Goal: Task Accomplishment & Management: Use online tool/utility

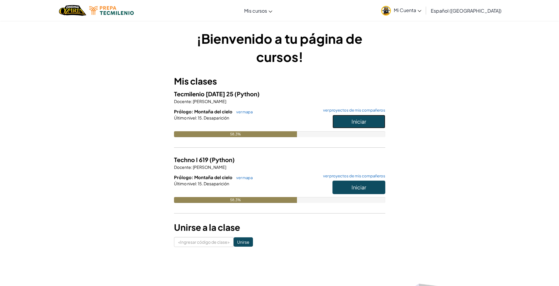
click at [370, 123] on button "Iniciar" at bounding box center [358, 121] width 53 height 13
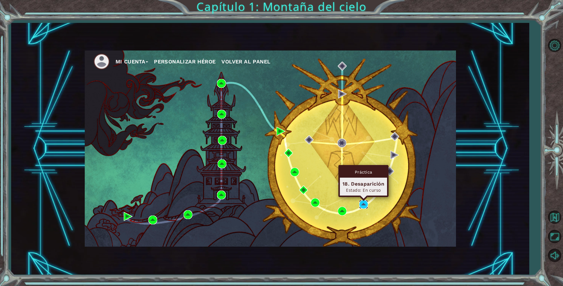
click at [365, 200] on img at bounding box center [363, 204] width 9 height 9
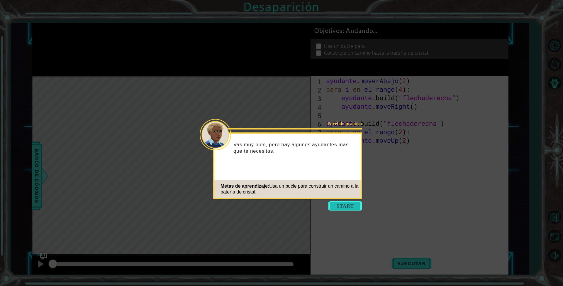
click at [340, 207] on button "Comenzar" at bounding box center [344, 205] width 33 height 9
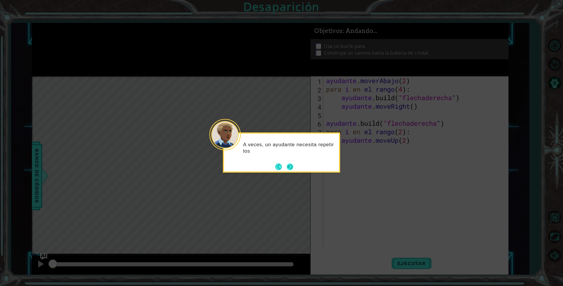
click at [293, 167] on button "Próximo" at bounding box center [290, 166] width 9 height 9
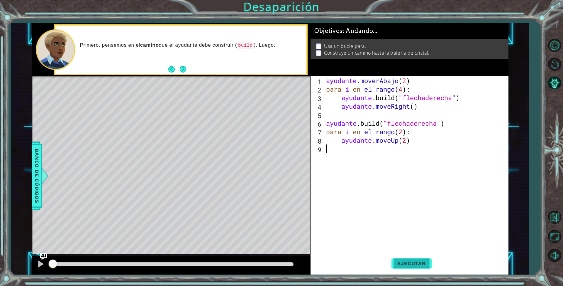
drag, startPoint x: 414, startPoint y: 268, endPoint x: 411, endPoint y: 261, distance: 7.4
click at [414, 267] on button "Ejecutar" at bounding box center [411, 263] width 40 height 20
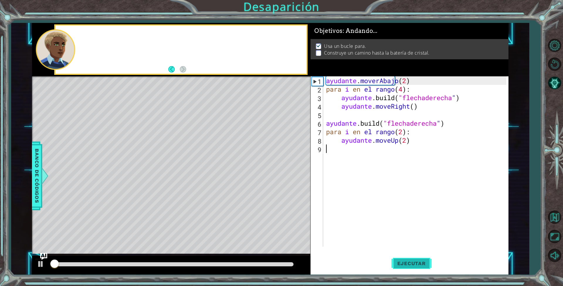
click at [411, 261] on font "Ejecutar" at bounding box center [411, 263] width 28 height 6
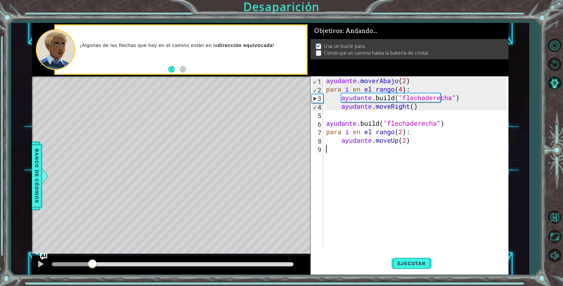
drag, startPoint x: 179, startPoint y: 262, endPoint x: 102, endPoint y: 258, distance: 76.6
click at [101, 257] on div at bounding box center [171, 264] width 278 height 19
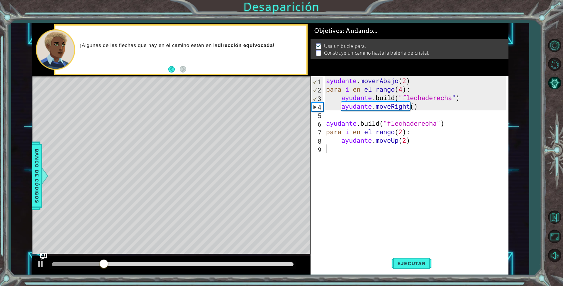
click at [102, 258] on div at bounding box center [171, 264] width 278 height 19
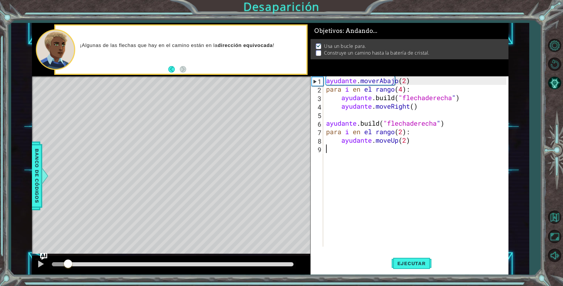
drag, startPoint x: 109, startPoint y: 262, endPoint x: 68, endPoint y: 266, distance: 41.2
click at [68, 266] on div at bounding box center [68, 264] width 11 height 11
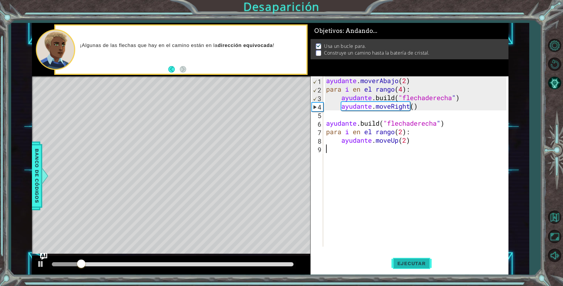
click at [398, 259] on button "Ejecutar" at bounding box center [411, 263] width 40 height 20
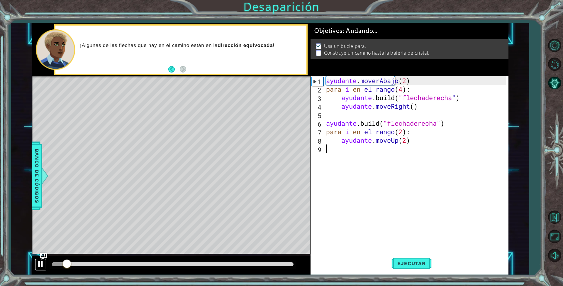
click at [37, 263] on div at bounding box center [41, 264] width 8 height 8
drag, startPoint x: 65, startPoint y: 264, endPoint x: 42, endPoint y: 262, distance: 22.9
click at [42, 262] on div at bounding box center [171, 264] width 278 height 19
click at [41, 269] on button at bounding box center [41, 264] width 12 height 12
click at [43, 264] on div at bounding box center [41, 264] width 8 height 8
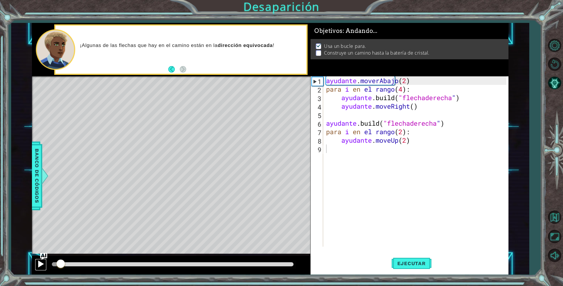
click at [43, 264] on div at bounding box center [41, 264] width 8 height 8
click at [425, 78] on div "ayudante . moverAbajo ( 2 ) para i en el rango ( 4 ) : ayudante .build ( "flech…" at bounding box center [417, 169] width 184 height 187
click at [422, 79] on div "ayudante . moverAbajo ( 2 ) para i en el rango ( 4 ) : ayudante .build ( "flech…" at bounding box center [417, 169] width 184 height 187
click at [422, 82] on div "ayudante . moverAbajo ( 2 ) para i en el rango ( 4 ) : ayudante .build ( "flech…" at bounding box center [417, 169] width 184 height 187
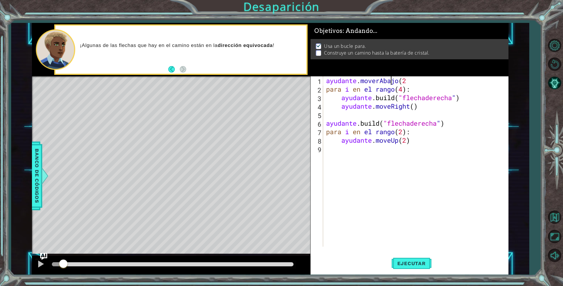
click at [425, 81] on div "ayudante . moverAbajo ( 2 para i en el rango ( 4 ) : ayudante .build ( "flechad…" at bounding box center [417, 169] width 184 height 187
click at [422, 80] on div "ayudante . moverAbajo ( 2 para i en el rango ( 4 ) : ayudante .build ( "flechad…" at bounding box center [417, 169] width 184 height 187
click at [420, 80] on div "ayudante . moverAbajo ( 2 para i en el rango ( 4 ) : ayudante .build ( "flechad…" at bounding box center [417, 169] width 184 height 187
click at [408, 70] on div "Objetivos : Andando... Usa un bucle para. Construye un camino hasta la batería …" at bounding box center [410, 50] width 198 height 54
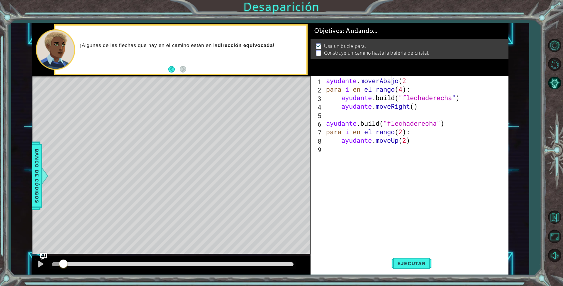
click at [406, 80] on div "ayudante . moverAbajo ( 2 para i en el rango ( 4 ) : ayudante .build ( "flechad…" at bounding box center [417, 169] width 184 height 187
drag, startPoint x: 406, startPoint y: 80, endPoint x: 404, endPoint y: 83, distance: 3.3
click at [404, 83] on div "ayudante . moverAbajo ( 2 para i en el rango ( 4 ) : ayudante .build ( "flechad…" at bounding box center [417, 169] width 184 height 187
click at [405, 259] on button "Ejecutar" at bounding box center [411, 263] width 40 height 20
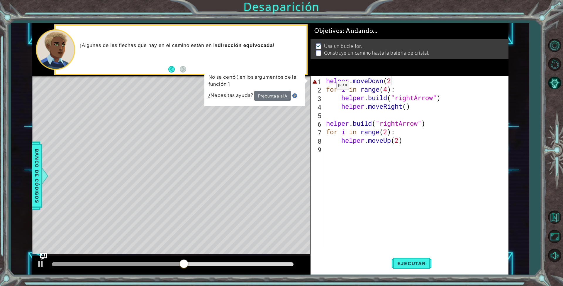
drag, startPoint x: 244, startPoint y: 99, endPoint x: 261, endPoint y: 101, distance: 16.8
click at [248, 99] on div "¿Necesitas ayuda? Pregunta a la IA" at bounding box center [254, 96] width 93 height 10
click at [296, 98] on div "¿Necesitas ayuda? Pregunta a la IA" at bounding box center [254, 96] width 93 height 10
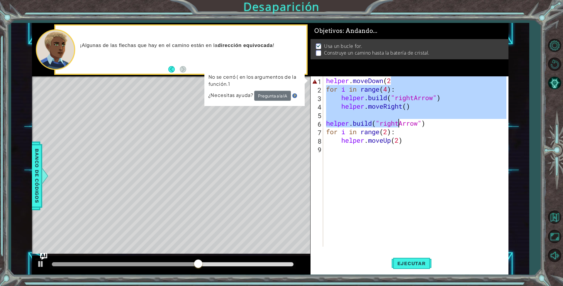
drag, startPoint x: 400, startPoint y: 123, endPoint x: 393, endPoint y: 106, distance: 19.4
click at [400, 123] on div "helper . moveDown ( 2 for i in range ( 4 ) : helper . build ( "rightArrow" ) he…" at bounding box center [417, 169] width 184 height 187
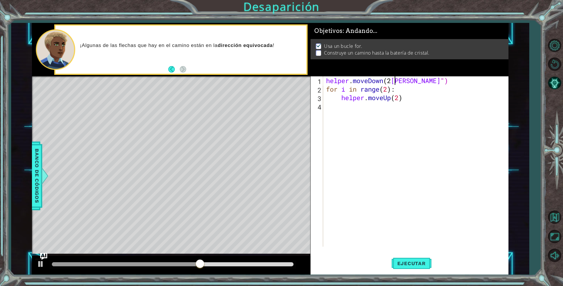
scroll to position [0, 0]
type textarea "[PERSON_NAME]")"
click at [560, 61] on button "Reiniciar nivel" at bounding box center [554, 63] width 17 height 17
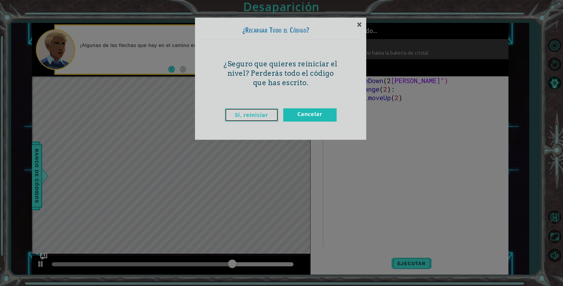
click at [248, 111] on link "Sí, reiniciar" at bounding box center [251, 114] width 53 height 13
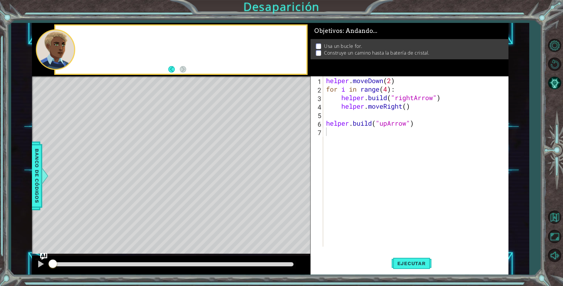
scroll to position [0, 0]
click at [399, 261] on span "Ejecutar" at bounding box center [411, 263] width 40 height 6
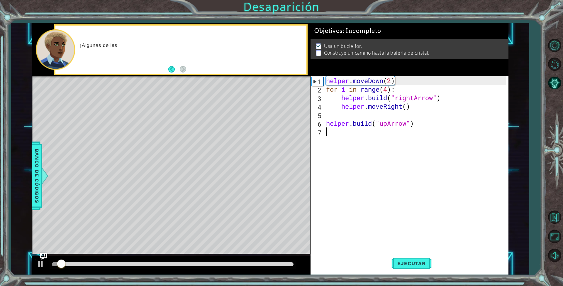
click at [389, 79] on div "helper . moveDown ( 2 ) for i in range ( 4 ) : helper . build ( "rightArrow" ) …" at bounding box center [417, 169] width 184 height 187
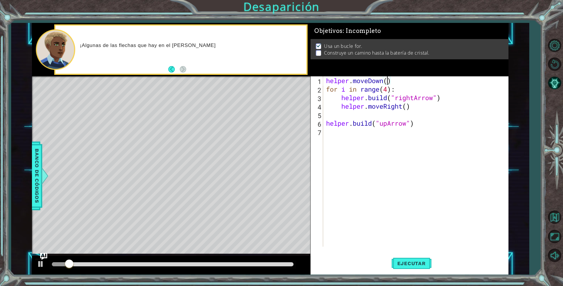
scroll to position [0, 5]
drag, startPoint x: 407, startPoint y: 264, endPoint x: 406, endPoint y: 261, distance: 3.2
click at [408, 264] on span "Ejecutar" at bounding box center [411, 263] width 40 height 6
click at [425, 263] on span "Ejecutar" at bounding box center [411, 263] width 40 height 6
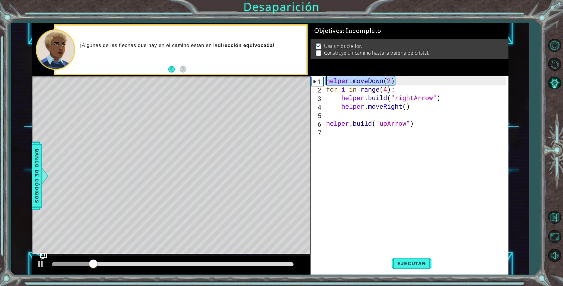
drag, startPoint x: 400, startPoint y: 78, endPoint x: 326, endPoint y: 79, distance: 74.2
click at [326, 79] on div "helper . moveDown ( 2 ) for i in range ( 4 ) : helper . build ( "rightArrow" ) …" at bounding box center [417, 169] width 184 height 187
click at [402, 79] on div "helper . moveDown ( 2 ) for i in range ( 4 ) : helper . build ( "rightArrow" ) …" at bounding box center [417, 169] width 184 height 187
click at [324, 89] on div "helper.moveDown(2) 1 2 3 4 5 6 7 helper . moveDown ( 2 ) for i in range ( 4 ) :…" at bounding box center [409, 161] width 196 height 170
click at [326, 88] on div "helper . moveDown ( 2 ) for i in range ( 4 ) : helper . build ( "rightArrow" ) …" at bounding box center [417, 169] width 184 height 187
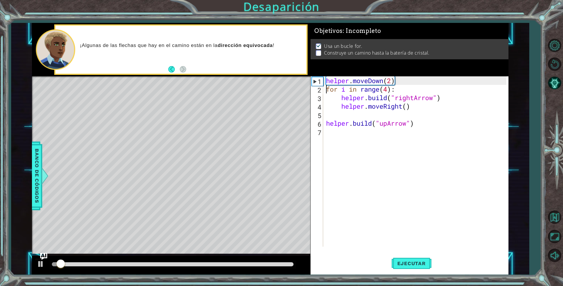
click at [403, 90] on div "helper . moveDown ( 2 ) for i in range ( 4 ) : helper . build ( "rightArrow" ) …" at bounding box center [417, 169] width 184 height 187
click at [405, 90] on div "helper . moveDown ( 2 ) for i in range ( 4 ) : helper . build ( "rightArrow" ) …" at bounding box center [417, 169] width 184 height 187
click at [324, 92] on div "for i in range(4): 1 2 3 4 5 6 7 helper . moveDown ( 2 ) for i in range ( 4 ) :…" at bounding box center [409, 161] width 196 height 170
click at [400, 264] on span "Ejecutar" at bounding box center [411, 263] width 40 height 6
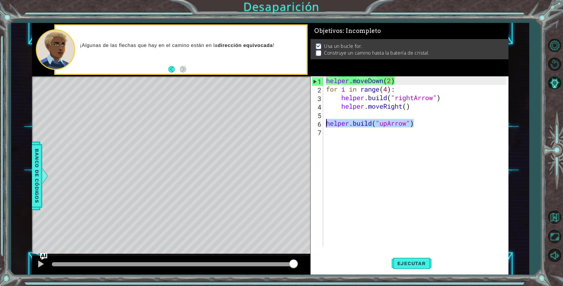
drag, startPoint x: 416, startPoint y: 123, endPoint x: 323, endPoint y: 123, distance: 92.4
click at [323, 123] on div "for i in range(4): 1 2 3 4 5 6 7 helper . moveDown ( 2 ) for i in range ( 4 ) :…" at bounding box center [409, 161] width 196 height 170
type textarea "[DOMAIN_NAME]("upArrow")"
click at [331, 114] on div "helper . moveDown ( 2 ) for i in range ( 4 ) : helper . build ( "rightArrow" ) …" at bounding box center [417, 169] width 184 height 187
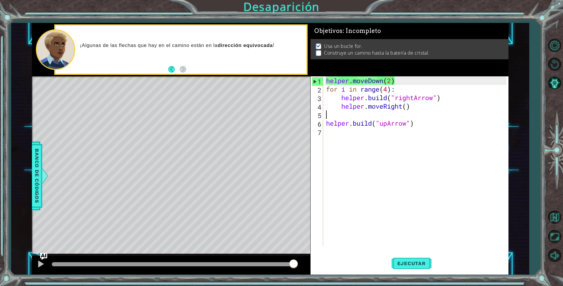
paste textarea "[DOMAIN_NAME]("upArrow")"
type textarea "[DOMAIN_NAME]("upArrow")"
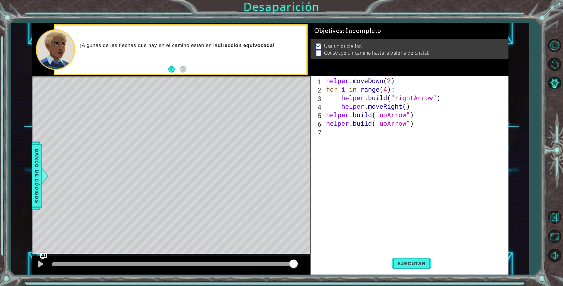
drag, startPoint x: 331, startPoint y: 114, endPoint x: 343, endPoint y: 116, distance: 11.7
click at [339, 116] on div "helper . moveDown ( 2 ) for i in range ( 4 ) : helper . build ( "rightArrow" ) …" at bounding box center [417, 169] width 184 height 187
click at [416, 258] on button "Ejecutar" at bounding box center [411, 263] width 40 height 20
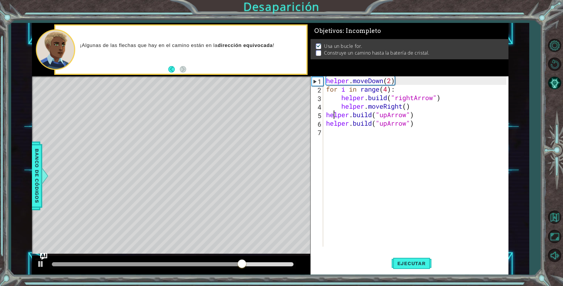
click at [332, 112] on div "helper . moveDown ( 2 ) for i in range ( 4 ) : helper . build ( "rightArrow" ) …" at bounding box center [417, 169] width 184 height 187
click at [326, 128] on div "helper . moveDown ( 2 ) for i in range ( 4 ) : helper . build ( "rightArrow" ) …" at bounding box center [417, 169] width 184 height 187
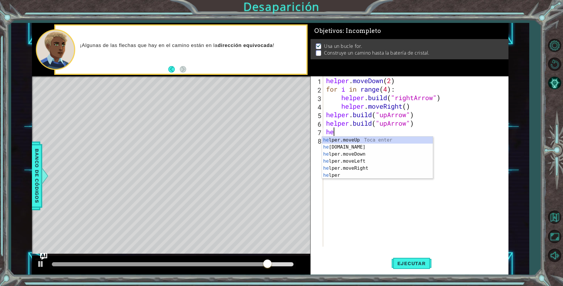
scroll to position [0, 0]
click at [372, 141] on div "he lper.moveUp Toca enter he [DOMAIN_NAME] Toca enter he lper.moveDown Toca ent…" at bounding box center [377, 164] width 111 height 56
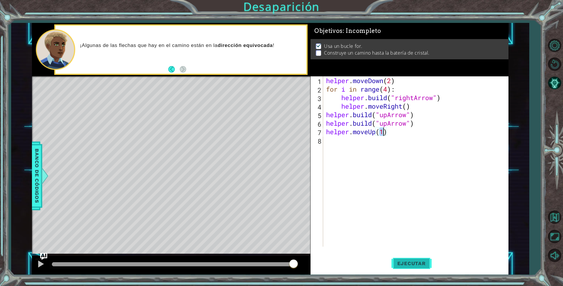
type textarea "helper.moveUp(1)"
click at [394, 255] on button "Ejecutar" at bounding box center [411, 263] width 40 height 20
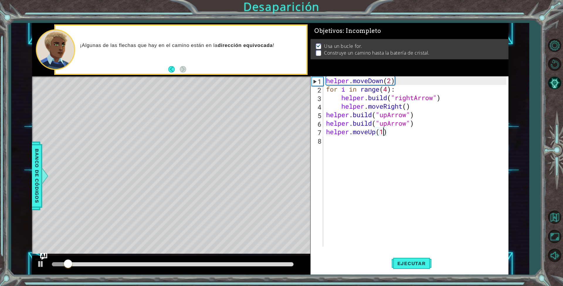
click at [339, 140] on div "helper . moveDown ( 2 ) for i in range ( 4 ) : helper . build ( "rightArrow" ) …" at bounding box center [417, 169] width 184 height 187
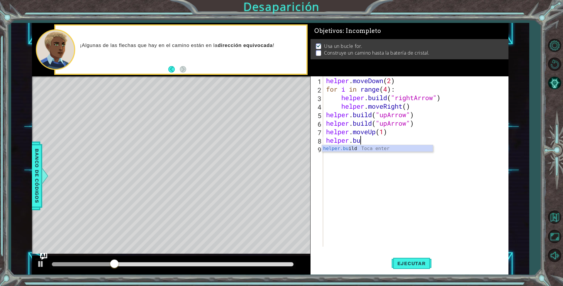
scroll to position [0, 2]
click at [343, 148] on div "helper.bu ild Toca enter" at bounding box center [377, 155] width 111 height 21
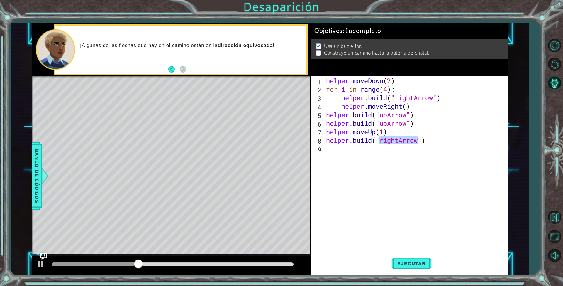
click at [414, 141] on div "helper . moveDown ( 2 ) for i in range ( 4 ) : helper . build ( "rightArrow" ) …" at bounding box center [416, 161] width 182 height 170
click at [414, 255] on button "Ejecutar" at bounding box center [411, 263] width 40 height 20
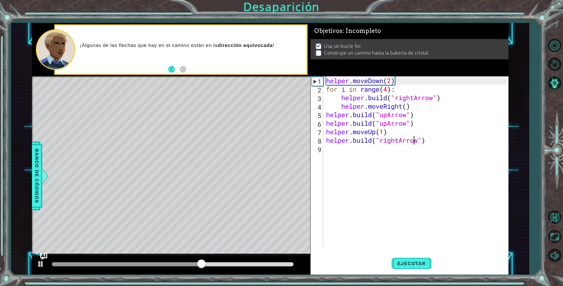
click at [416, 139] on div "helper . moveDown ( 2 ) for i in range ( 4 ) : helper . build ( "rightArrow" ) …" at bounding box center [417, 169] width 184 height 187
click at [416, 139] on div "helper . moveDown ( 2 ) for i in range ( 4 ) : helper . build ( "rightArrow" ) …" at bounding box center [416, 161] width 182 height 170
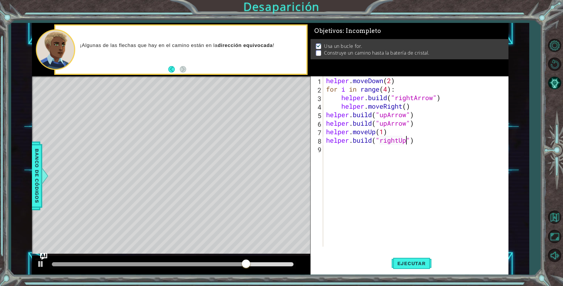
scroll to position [0, 6]
click at [405, 263] on span "Ejecutar" at bounding box center [411, 263] width 40 height 6
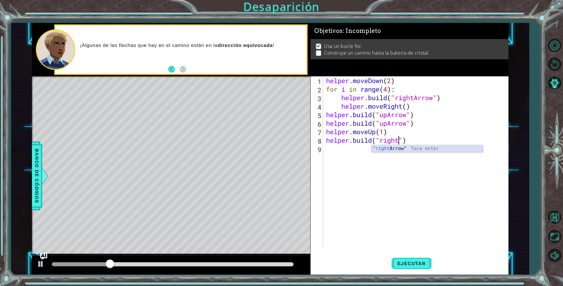
click at [419, 146] on div ""right Arrow" Toca enter" at bounding box center [427, 155] width 111 height 21
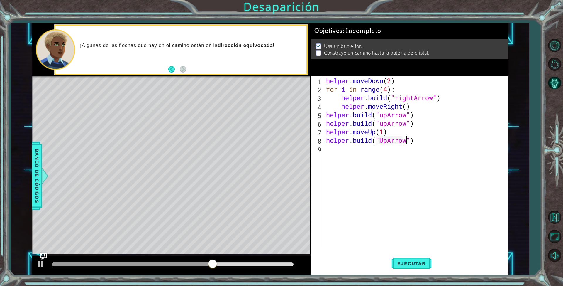
scroll to position [0, 6]
type textarea "[DOMAIN_NAME]("UpArrow"")"
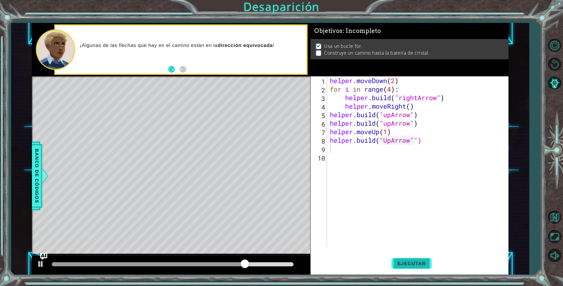
click at [413, 260] on span "Ejecutar" at bounding box center [411, 263] width 40 height 6
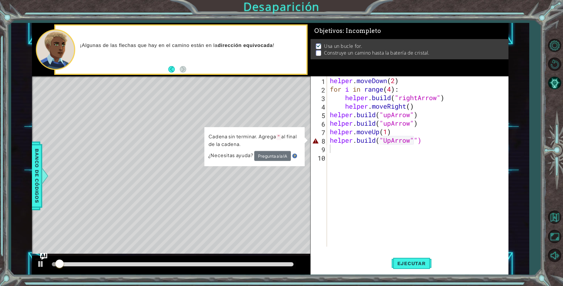
click at [401, 250] on div "1 2 3 4 5 6 7 8 9 10 helper . moveDown ( 2 ) for i in range ( 4 ) : helper . bu…" at bounding box center [410, 175] width 198 height 198
click at [414, 265] on span "Ejecutar" at bounding box center [411, 263] width 40 height 6
click at [418, 139] on div "helper . moveDown ( 2 ) for i in range ( 4 ) : helper . build ( "rightArrow" ) …" at bounding box center [419, 169] width 181 height 187
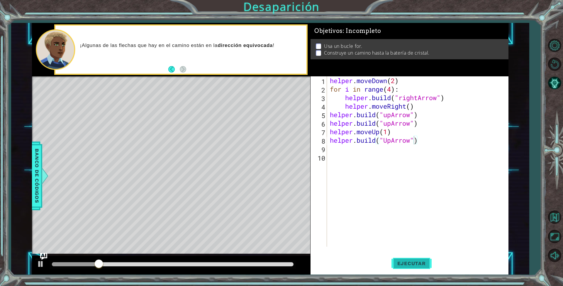
click at [391, 256] on button "Ejecutar" at bounding box center [411, 263] width 40 height 20
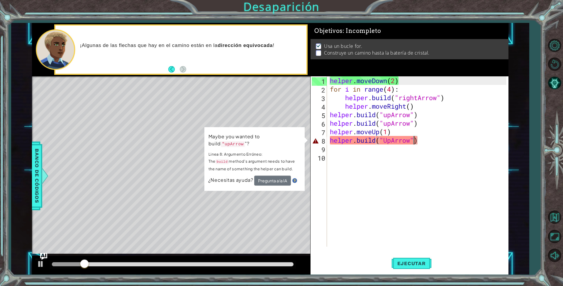
click at [390, 137] on div "helper . moveDown ( 2 ) for i in range ( 4 ) : helper . build ( "rightArrow" ) …" at bounding box center [419, 169] width 181 height 187
click at [390, 138] on div "helper . moveDown ( 2 ) for i in range ( 4 ) : helper . build ( "rightArrow" ) …" at bounding box center [419, 169] width 181 height 187
click at [388, 139] on div "helper . moveDown ( 2 ) for i in range ( 4 ) : helper . build ( "rightArrow" ) …" at bounding box center [419, 169] width 181 height 187
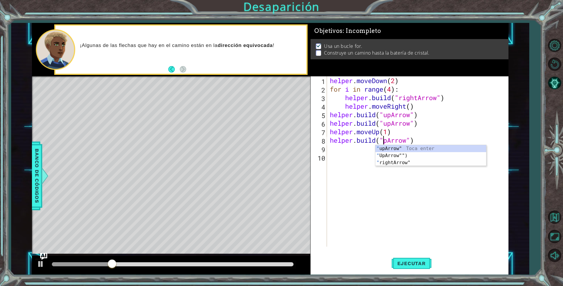
scroll to position [0, 4]
type textarea "[DOMAIN_NAME]("upArrow")"
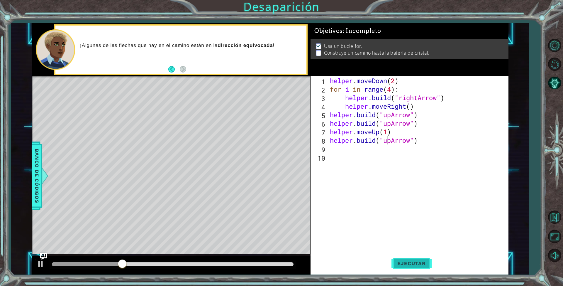
click at [407, 255] on button "Ejecutar" at bounding box center [411, 263] width 40 height 20
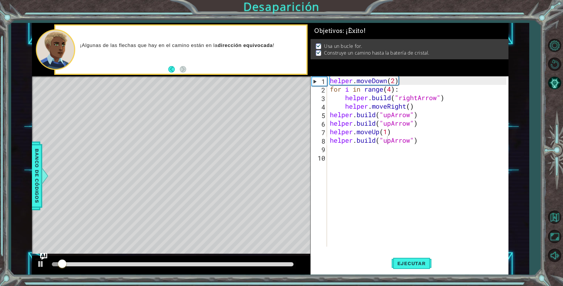
click at [251, 259] on div at bounding box center [171, 264] width 278 height 19
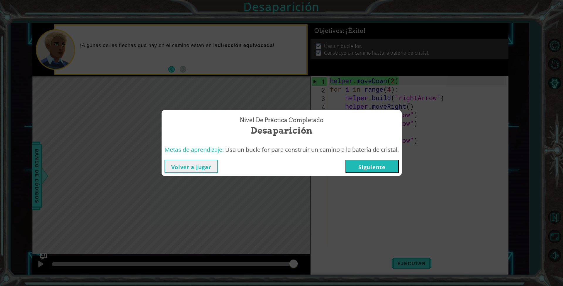
drag, startPoint x: 256, startPoint y: 265, endPoint x: 316, endPoint y: 252, distance: 61.7
click at [316, 252] on body "1 ההההההההההההההההההההההההההההההההההההההההההההההההההההההההההההההההההההההההההההה…" at bounding box center [281, 143] width 563 height 286
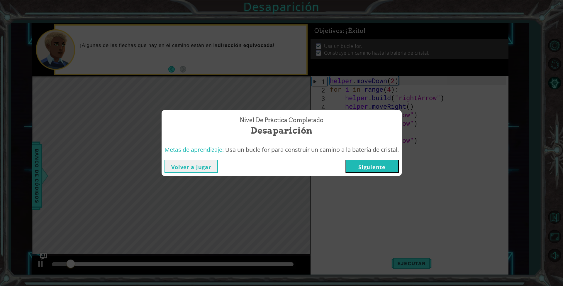
drag, startPoint x: 384, startPoint y: 200, endPoint x: 381, endPoint y: 185, distance: 15.4
click at [384, 200] on div "Nivel de práctica Completado Desaparición Metas de aprendizaje: Usa un bucle fo…" at bounding box center [281, 143] width 563 height 286
click at [377, 165] on button "Siguiente" at bounding box center [371, 166] width 53 height 13
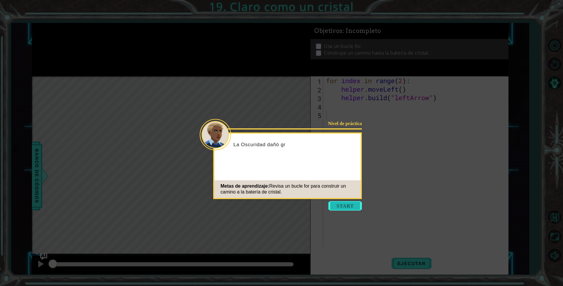
click at [342, 207] on button "Start" at bounding box center [344, 205] width 33 height 9
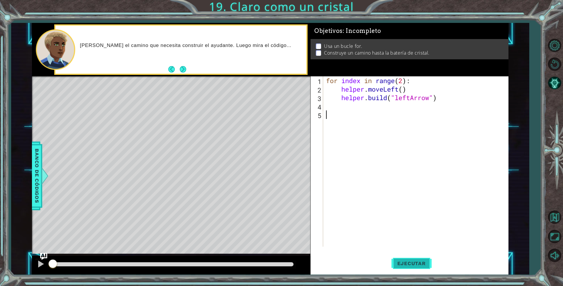
click at [412, 262] on span "Ejecutar" at bounding box center [411, 263] width 40 height 6
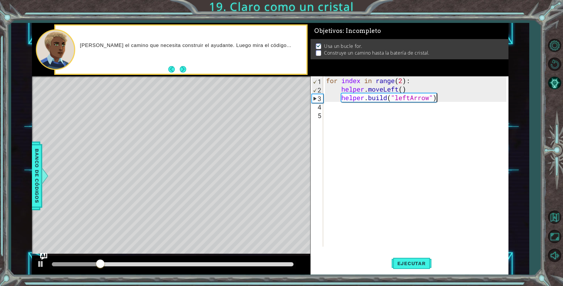
click at [439, 100] on div "for index in range ( 2 ) : helper . moveLeft ( ) helper . build ( "leftArrow" )" at bounding box center [417, 169] width 184 height 187
click at [439, 98] on div "for index in range ( 2 ) : helper . moveLeft ( ) helper . build ( "leftArrow" )" at bounding box center [417, 169] width 184 height 187
drag, startPoint x: 415, startPoint y: 92, endPoint x: 421, endPoint y: 100, distance: 9.6
click at [417, 92] on div "for index in range ( 2 ) : helper . moveLeft ( ) helper . build ( "leftArrow" )" at bounding box center [417, 169] width 184 height 187
click at [425, 100] on div "for index in range ( 2 ) : helper . moveLeft ( ) helper . build ( "leftArrow" )" at bounding box center [417, 169] width 184 height 187
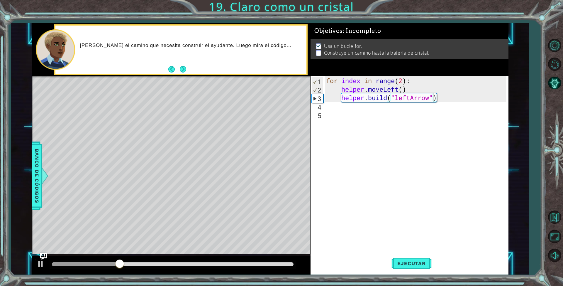
click at [434, 98] on div "for index in range ( 2 ) : helper . moveLeft ( ) helper . build ( "leftArrow" )" at bounding box center [417, 169] width 184 height 187
click at [435, 99] on div "for index in range ( 2 ) : helper . moveLeft ( ) helper . build ( "leftArrow" )" at bounding box center [417, 169] width 184 height 187
click at [420, 266] on span "Ejecutar" at bounding box center [411, 263] width 40 height 6
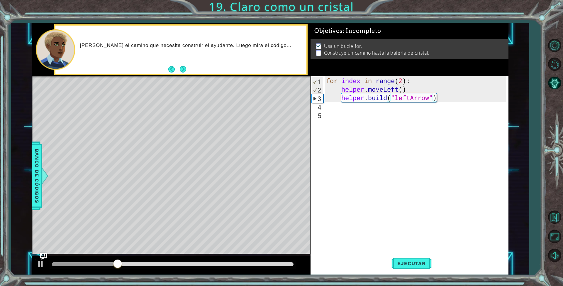
click at [402, 86] on div "for index in range ( 2 ) : helper . moveLeft ( ) helper . build ( "leftArrow" )" at bounding box center [417, 169] width 184 height 187
click at [416, 262] on span "Ejecutar" at bounding box center [411, 263] width 40 height 6
click at [402, 256] on button "Ejecutar" at bounding box center [411, 263] width 40 height 20
click at [412, 258] on button "Ejecutar" at bounding box center [411, 263] width 40 height 20
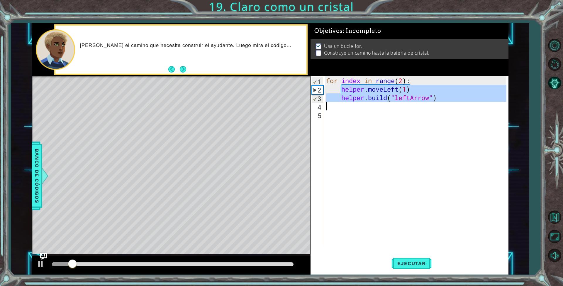
drag, startPoint x: 342, startPoint y: 89, endPoint x: 443, endPoint y: 106, distance: 102.5
click at [443, 106] on div "for index in range ( 2 ) : helper . moveLeft ( 1 ) helper . build ( "leftArrow"…" at bounding box center [417, 169] width 184 height 187
type textarea "[DOMAIN_NAME]("leftArrow")"
click at [344, 107] on div "for index in range ( 2 ) : helper . moveLeft ( 1 ) helper . build ( "leftArrow"…" at bounding box center [416, 161] width 182 height 170
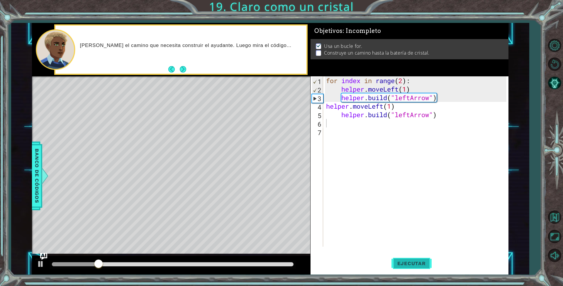
click at [423, 266] on span "Ejecutar" at bounding box center [411, 263] width 40 height 6
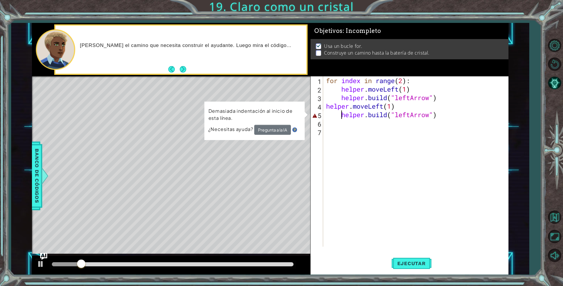
click at [342, 113] on div "for index in range ( 2 ) : helper . moveLeft ( 1 ) helper . build ( "leftArrow"…" at bounding box center [417, 169] width 184 height 187
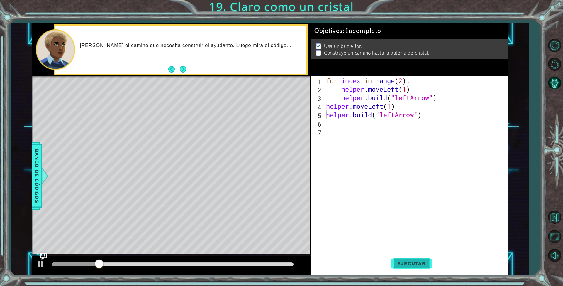
click at [417, 261] on span "Ejecutar" at bounding box center [411, 263] width 40 height 6
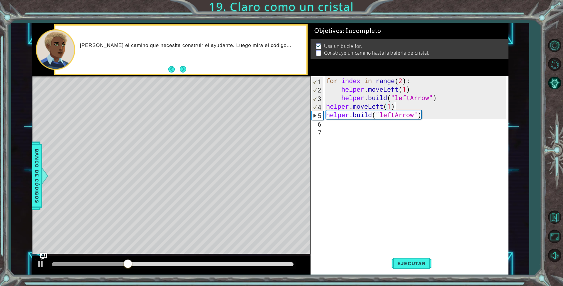
click at [399, 106] on div "for index in range ( 2 ) : helper . moveLeft ( 1 ) helper . build ( "leftArrow"…" at bounding box center [417, 169] width 184 height 187
type textarea "helper.moveLeft(1)"
drag, startPoint x: 399, startPoint y: 105, endPoint x: 328, endPoint y: 107, distance: 71.6
click at [328, 107] on div "for index in range ( 2 ) : helper . moveLeft ( 1 ) helper . build ( "leftArrow"…" at bounding box center [417, 169] width 184 height 187
click at [331, 126] on div "for index in range ( 2 ) : helper . moveLeft ( 1 ) helper . build ( "leftArrow"…" at bounding box center [417, 169] width 184 height 187
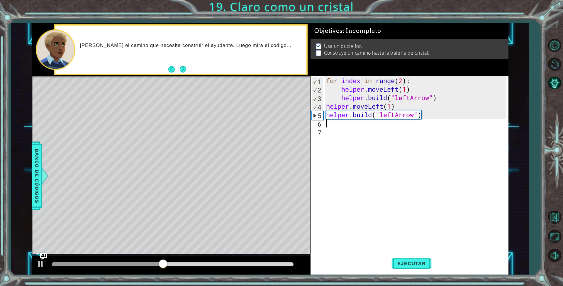
paste textarea "helper.moveLeft(1)"
click at [404, 127] on div "for index in range ( 2 ) : helper . moveLeft ( 1 ) helper . build ( "leftArrow"…" at bounding box center [417, 169] width 184 height 187
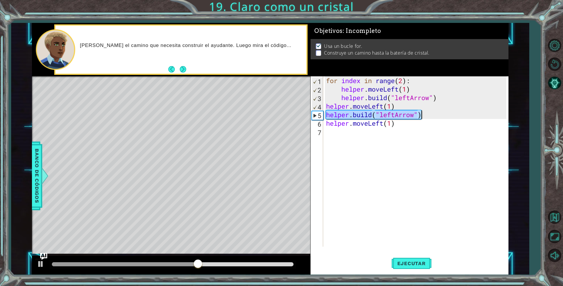
drag, startPoint x: 326, startPoint y: 111, endPoint x: 420, endPoint y: 118, distance: 94.4
click at [420, 118] on div "for index in range ( 2 ) : helper . moveLeft ( 1 ) helper . build ( "leftArrow"…" at bounding box center [417, 169] width 184 height 187
type textarea "[DOMAIN_NAME]("leftArrow")"
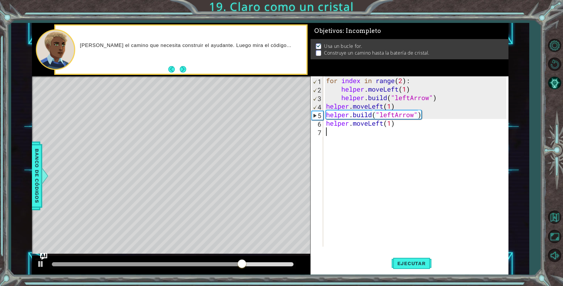
click at [351, 138] on div "for index in range ( 2 ) : helper . moveLeft ( 1 ) helper . build ( "leftArrow"…" at bounding box center [417, 169] width 184 height 187
paste textarea "helper.moveLeft(1)"
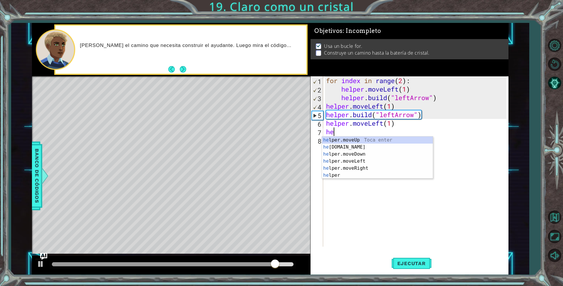
type textarea "h"
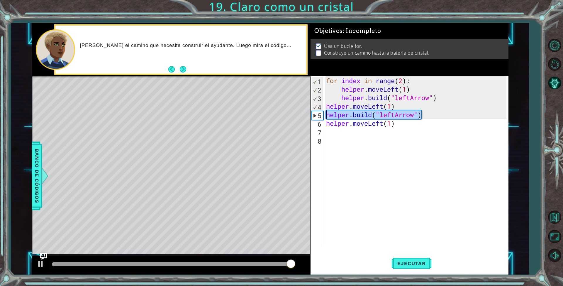
click at [295, 115] on div "1 ההההההההההההההההההההההההההההההההההההההההההההההההההההההההההההההההההההההההההההה…" at bounding box center [270, 148] width 476 height 251
paste textarea "moveLeft(1"
type textarea "helper.moveLeft(1)"
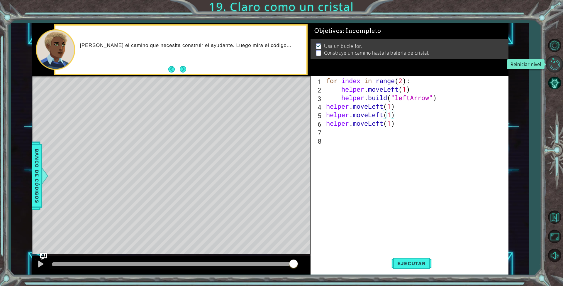
click at [556, 67] on button "Reiniciar nivel" at bounding box center [554, 63] width 17 height 17
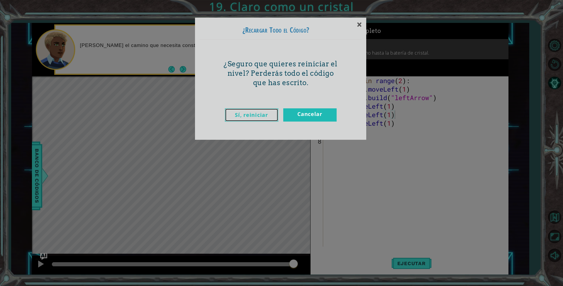
click at [262, 111] on link "Sí, reiniciar" at bounding box center [251, 114] width 53 height 13
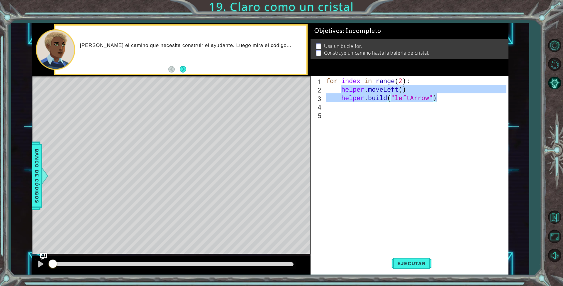
drag, startPoint x: 341, startPoint y: 91, endPoint x: 446, endPoint y: 101, distance: 105.5
click at [446, 101] on div "for index in range ( 2 ) : helper . moveLeft ( ) helper . build ( "leftArrow" )" at bounding box center [417, 169] width 184 height 187
type textarea "helper.moveLeft() [DOMAIN_NAME]("leftArrow")"
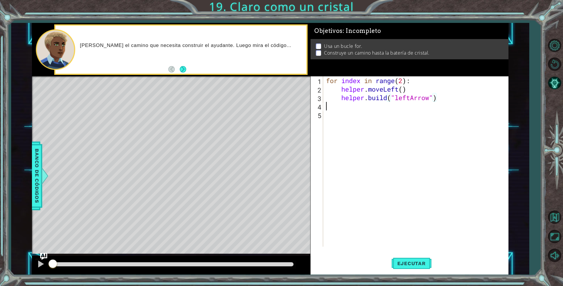
click at [331, 106] on div "for index in range ( 2 ) : helper . moveLeft ( ) helper . build ( "leftArrow" )" at bounding box center [417, 169] width 184 height 187
paste textarea "[DOMAIN_NAME]("leftArrow")"
click at [338, 87] on div "for index in range ( 2 ) : helper . moveLeft ( ) helper . build ( "leftArrow" )…" at bounding box center [417, 169] width 184 height 187
click at [337, 98] on div "for index in range ( 2 ) : helper . moveLeft ( ) helper . build ( "leftArrow" )…" at bounding box center [417, 169] width 184 height 187
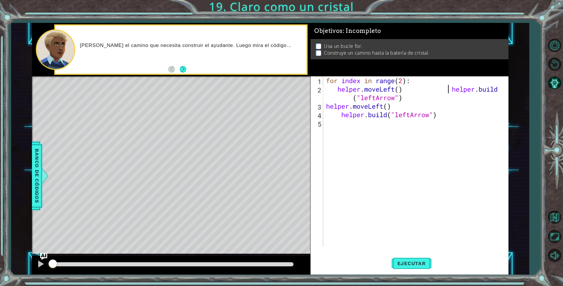
type textarea "helper.moveLeft() [DOMAIN_NAME]("leftArrow")"
click at [555, 62] on button "Reiniciar nivel" at bounding box center [554, 63] width 17 height 17
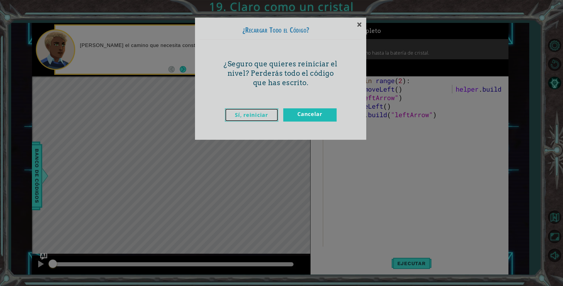
click at [261, 112] on link "Sí, reiniciar" at bounding box center [251, 114] width 53 height 13
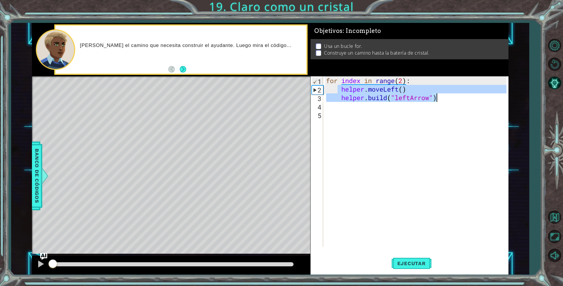
drag, startPoint x: 337, startPoint y: 88, endPoint x: 472, endPoint y: 96, distance: 135.4
click at [472, 96] on div "for index in range ( 2 ) : helper . moveLeft ( ) helper . build ( "leftArrow" )" at bounding box center [417, 169] width 184 height 187
type textarea "helper.moveLeft() [DOMAIN_NAME]("leftArrow")"
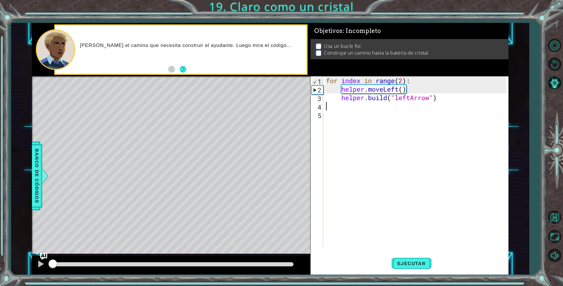
click at [326, 104] on div "for index in range ( 2 ) : helper . moveLeft ( ) helper . build ( "leftArrow" )" at bounding box center [417, 169] width 184 height 187
paste textarea "[DOMAIN_NAME]("leftArrow")"
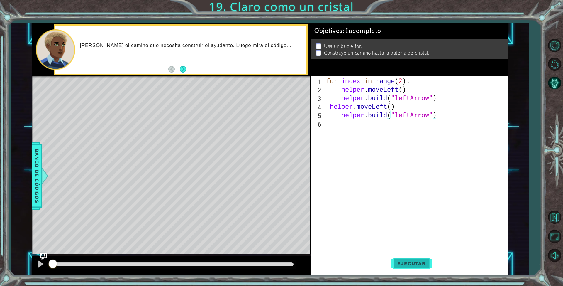
click at [413, 258] on button "Ejecutar" at bounding box center [411, 263] width 40 height 20
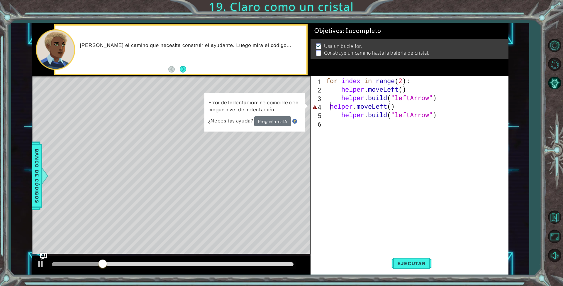
click at [329, 105] on div "for index in range ( 2 ) : helper . moveLeft ( ) helper . build ( "leftArrow" )…" at bounding box center [417, 169] width 184 height 187
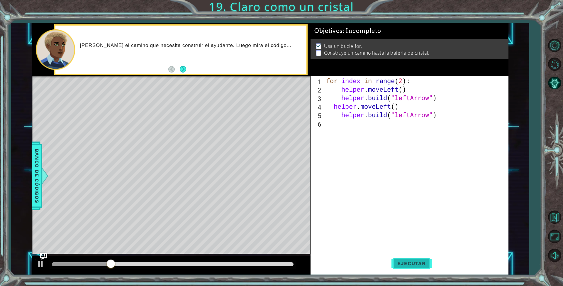
click at [408, 260] on button "Ejecutar" at bounding box center [411, 263] width 40 height 20
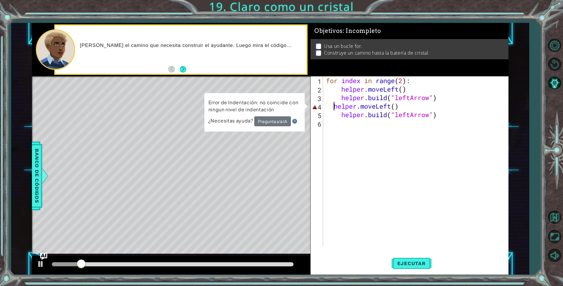
scroll to position [0, 1]
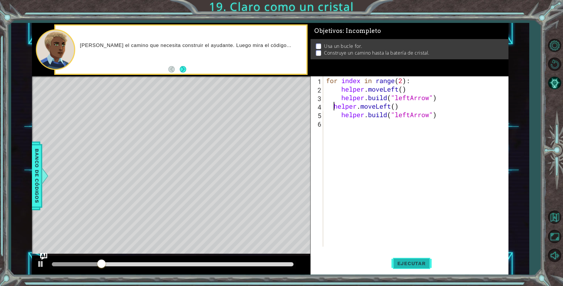
click at [430, 268] on button "Ejecutar" at bounding box center [411, 263] width 40 height 20
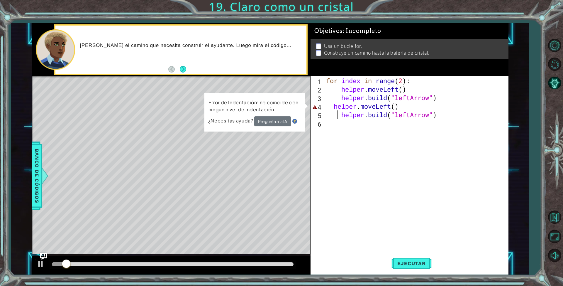
click at [336, 115] on div "for index in range ( 2 ) : helper . moveLeft ( ) helper . build ( "leftArrow" )…" at bounding box center [417, 169] width 184 height 187
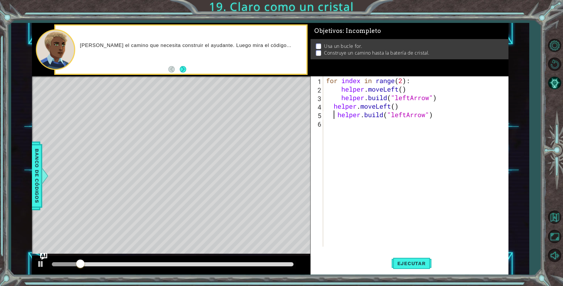
click at [337, 100] on div "for index in range ( 2 ) : helper . moveLeft ( ) helper . build ( "leftArrow" )…" at bounding box center [417, 169] width 184 height 187
click at [339, 89] on div "for index in range ( 2 ) : helper . moveLeft ( ) helper . build ( "leftArrow" )…" at bounding box center [417, 169] width 184 height 187
click at [411, 262] on span "Ejecutar" at bounding box center [411, 263] width 40 height 6
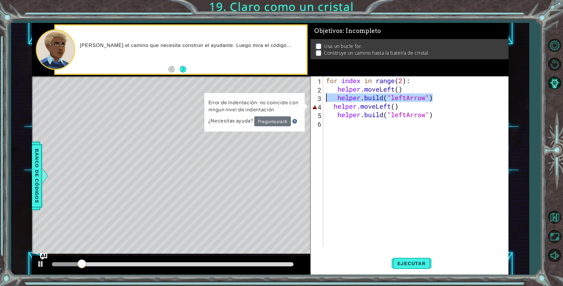
drag, startPoint x: 452, startPoint y: 98, endPoint x: 321, endPoint y: 98, distance: 130.5
click at [321, 98] on div "helper.moveLeft() 1 2 3 4 5 6 for index in range ( 2 ) : helper . moveLeft ( ) …" at bounding box center [409, 161] width 196 height 170
click at [416, 87] on div "for index in range ( 2 ) : helper . moveLeft ( ) helper . build ( "leftArrow" )…" at bounding box center [417, 169] width 184 height 187
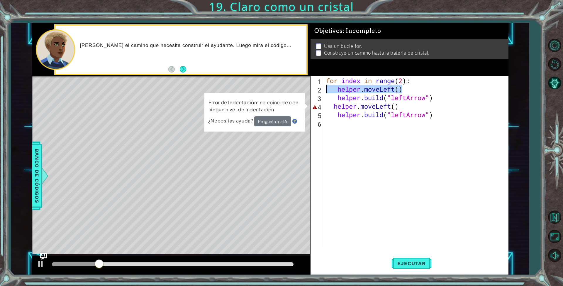
drag, startPoint x: 416, startPoint y: 87, endPoint x: 321, endPoint y: 89, distance: 95.0
click at [321, 89] on div "helper.moveLeft() 1 2 3 4 5 6 for index in range ( 2 ) : helper . moveLeft ( ) …" at bounding box center [409, 161] width 196 height 170
click at [400, 104] on div "for index in range ( 2 ) : helper . moveLeft ( ) helper . build ( "leftArrow" )…" at bounding box center [417, 169] width 184 height 187
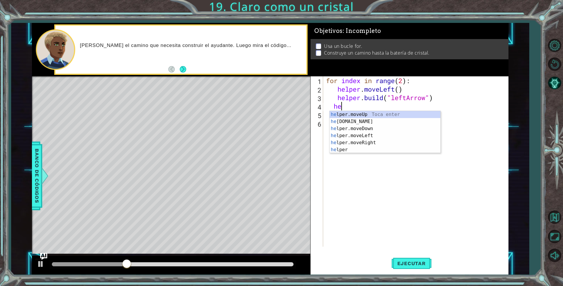
type textarea "h"
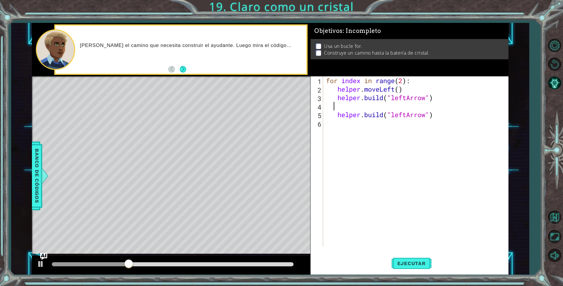
scroll to position [0, 0]
paste textarea "helper.moveLeft()"
type textarea "helper.moveLeft()"
click at [424, 271] on button "Ejecutar" at bounding box center [411, 263] width 40 height 20
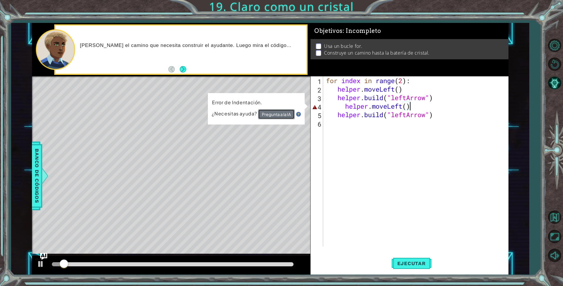
click at [282, 117] on button "Pregunta a la IA" at bounding box center [276, 114] width 37 height 10
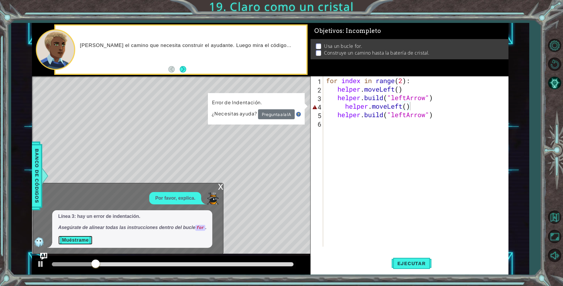
click at [79, 237] on button "Muéstrame" at bounding box center [75, 239] width 34 height 9
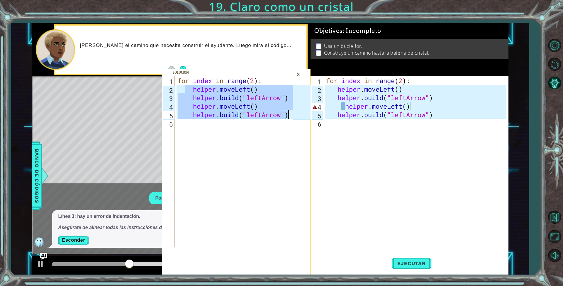
drag, startPoint x: 187, startPoint y: 88, endPoint x: 302, endPoint y: 111, distance: 117.3
click at [305, 112] on div "helper.moveLeft() 1 2 3 4 5 6 for index in range ( 2 ) : helper . moveLeft ( ) …" at bounding box center [236, 175] width 148 height 198
type textarea "helper.moveLeft() [DOMAIN_NAME]("leftArrow")"
drag, startPoint x: 479, startPoint y: 118, endPoint x: 464, endPoint y: 115, distance: 15.1
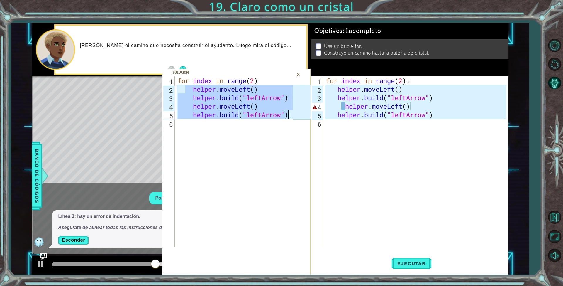
click at [466, 115] on div "for index in range ( 2 ) : helper . moveLeft ( ) helper . build ( "leftArrow" )…" at bounding box center [417, 169] width 184 height 187
type textarea "[DOMAIN_NAME]("leftArrow")"
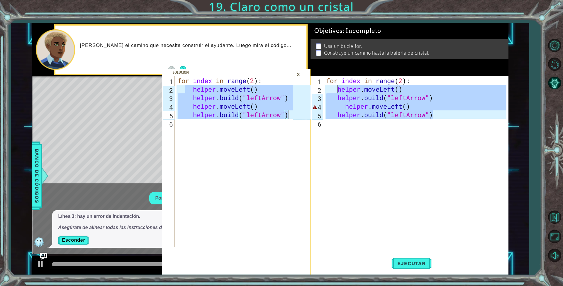
drag, startPoint x: 439, startPoint y: 119, endPoint x: 338, endPoint y: 91, distance: 104.5
click at [338, 91] on div "for index in range ( 2 ) : helper . moveLeft ( ) helper . build ( "leftArrow" )…" at bounding box center [417, 169] width 184 height 187
type textarea "helper.moveLeft() [DOMAIN_NAME]("leftArrow")"
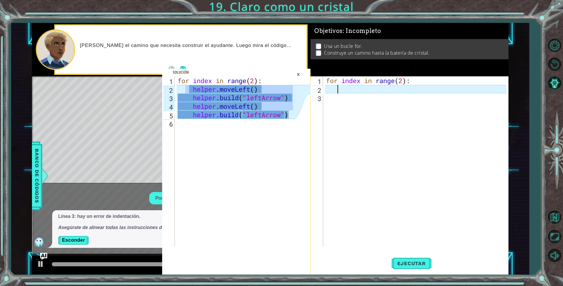
paste textarea "[DOMAIN_NAME]("leftArrow")"
type textarea "[DOMAIN_NAME]("leftArrow")"
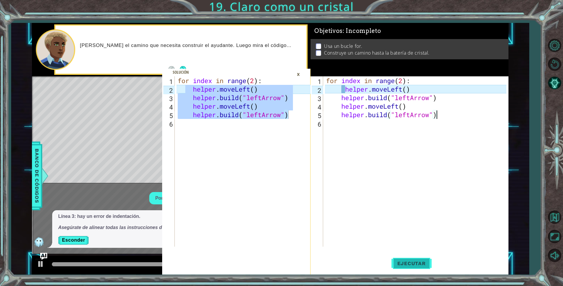
click at [418, 263] on span "Ejecutar" at bounding box center [411, 263] width 40 height 6
click at [300, 77] on div "×" at bounding box center [298, 74] width 9 height 10
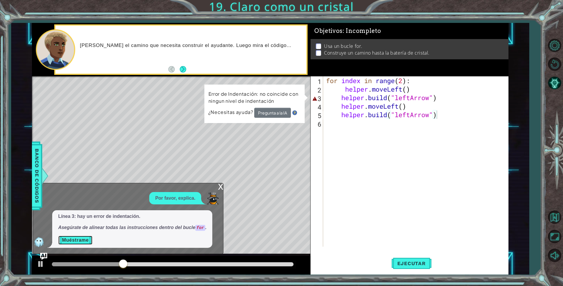
click at [85, 240] on button "Muéstrame" at bounding box center [75, 239] width 34 height 9
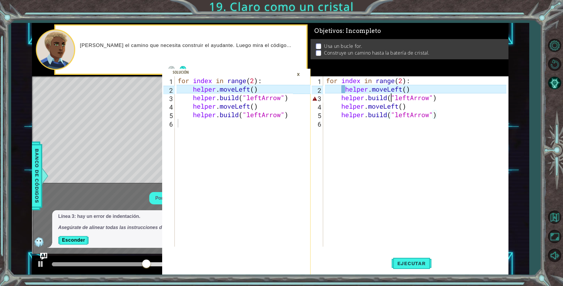
click at [391, 95] on div "for index in range ( 2 ) : helper . moveLeft ( ) helper . build ( "leftArrow" )…" at bounding box center [417, 169] width 184 height 187
click at [298, 73] on div "×" at bounding box center [298, 74] width 9 height 10
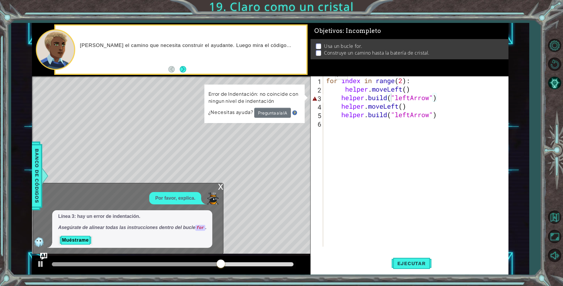
click at [216, 186] on div "x Por favor, explica. Línea 3: hay un error de indentación. Asegúrate de alinea…" at bounding box center [128, 218] width 191 height 71
click at [220, 184] on div "x" at bounding box center [220, 186] width 5 height 6
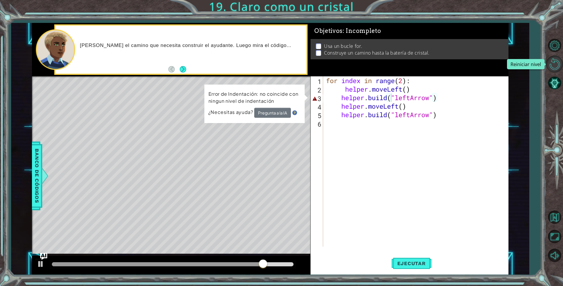
click at [562, 63] on button "Reiniciar nivel" at bounding box center [554, 63] width 17 height 17
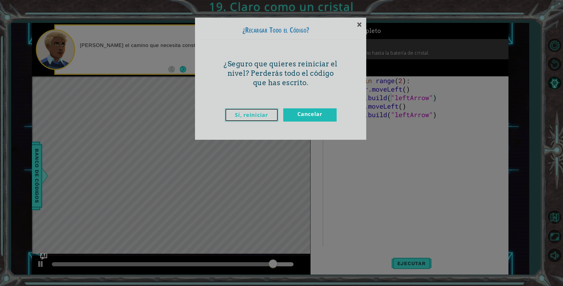
click at [260, 110] on link "Sí, reiniciar" at bounding box center [251, 114] width 53 height 13
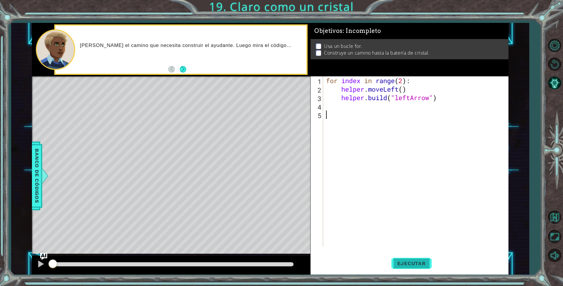
click at [411, 262] on span "Ejecutar" at bounding box center [411, 263] width 40 height 6
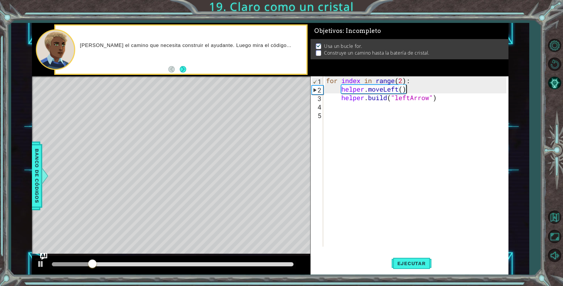
click at [410, 86] on div "for index in range ( 2 ) : helper . moveLeft ( ) helper . build ( "leftArrow" )" at bounding box center [417, 169] width 184 height 187
type textarea "helper.moveLeft()"
click at [351, 111] on div "for index in range ( 2 ) : helper . moveLeft ( ) helper . build ( "leftArrow" )" at bounding box center [417, 169] width 184 height 187
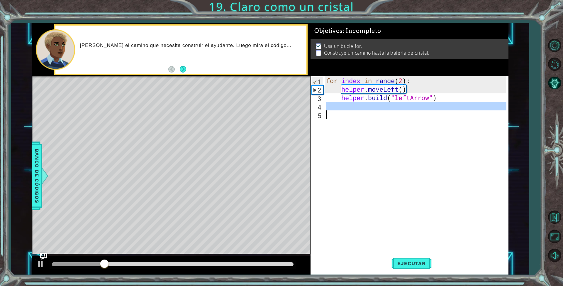
click at [346, 106] on div "for index in range ( 2 ) : helper . moveLeft ( ) helper . build ( "leftArrow" )" at bounding box center [416, 161] width 182 height 170
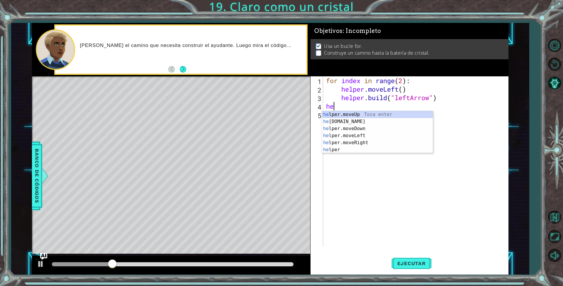
scroll to position [0, 1]
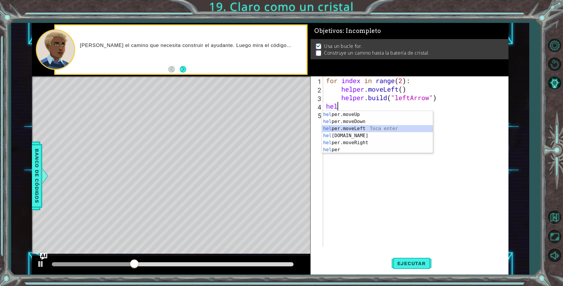
click at [362, 125] on div "hel per.moveUp Toca enter hel per.moveDown Toca enter hel per.moveLeft Toca ent…" at bounding box center [377, 139] width 111 height 56
type textarea "helper.moveLeft(1)"
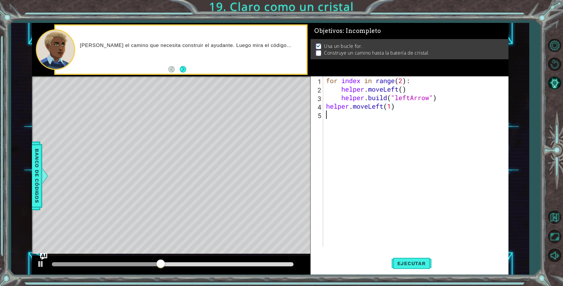
click at [336, 119] on div "for index in range ( 2 ) : helper . moveLeft ( ) helper . build ( "leftArrow" )…" at bounding box center [417, 169] width 184 height 187
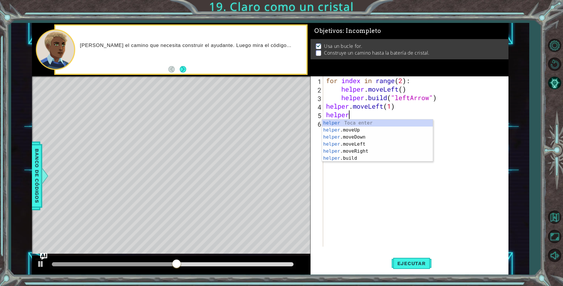
scroll to position [0, 1]
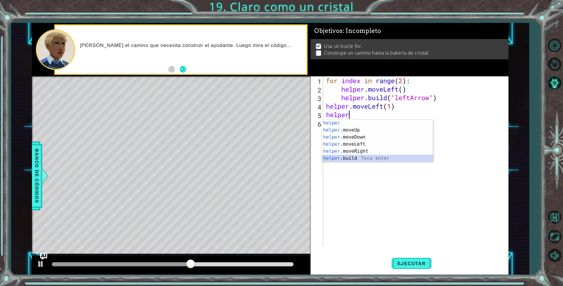
click at [352, 157] on div "helper Toca enter helper .moveUp Toca enter helper .moveDown Toca enter helper …" at bounding box center [377, 147] width 111 height 56
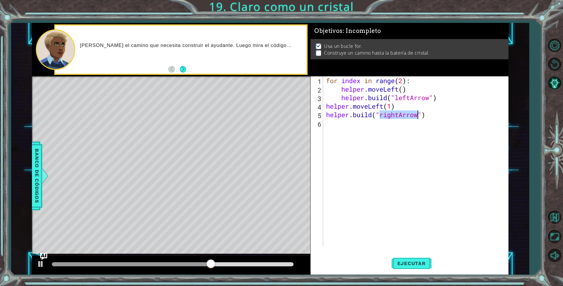
click at [398, 115] on div "for index in range ( 2 ) : helper . moveLeft ( ) helper . build ( "leftArrow" )…" at bounding box center [416, 161] width 182 height 170
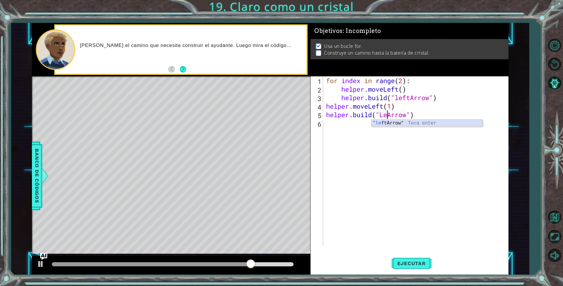
click at [404, 123] on div ""le ftArrow" Toca enter" at bounding box center [427, 129] width 111 height 21
click at [407, 264] on span "Ejecutar" at bounding box center [411, 263] width 40 height 6
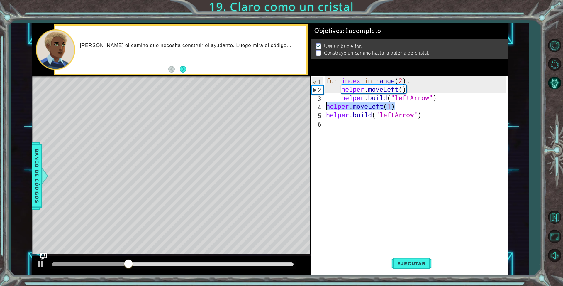
drag, startPoint x: 400, startPoint y: 106, endPoint x: 320, endPoint y: 107, distance: 79.8
click at [320, 107] on div "[DOMAIN_NAME]("leftArrow") 1 2 3 4 5 6 for index in range ( 2 ) : helper . move…" at bounding box center [409, 161] width 196 height 170
type textarea "helper.moveLeft(1)"
click at [329, 122] on div "for index in range ( 2 ) : helper . moveLeft ( ) helper . build ( "leftArrow" )…" at bounding box center [417, 169] width 184 height 187
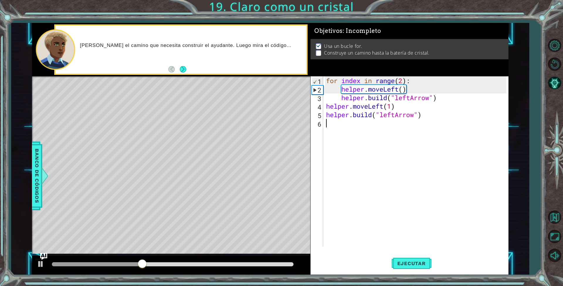
paste textarea "helper.moveLeft(1)"
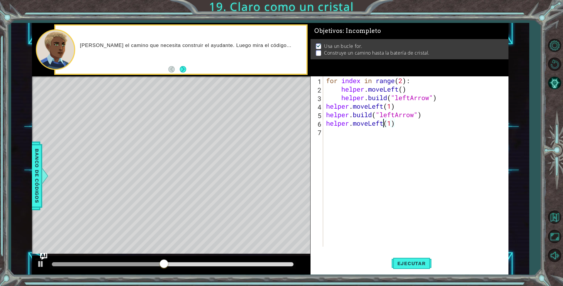
click at [384, 124] on div "for index in range ( 2 ) : helper . moveLeft ( ) helper . build ( "leftArrow" )…" at bounding box center [417, 169] width 184 height 187
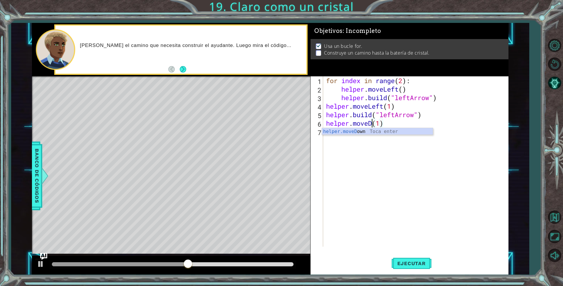
scroll to position [0, 4]
click at [360, 133] on div "helper.moveDo wn [GEOGRAPHIC_DATA] enter" at bounding box center [377, 138] width 111 height 21
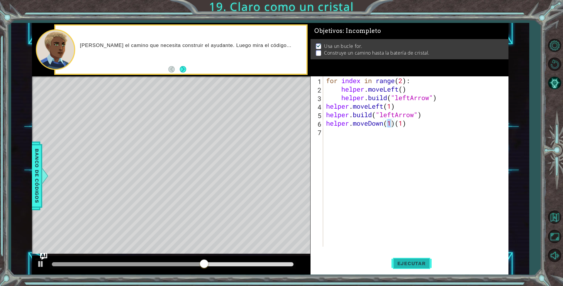
click at [422, 270] on button "Ejecutar" at bounding box center [411, 263] width 40 height 20
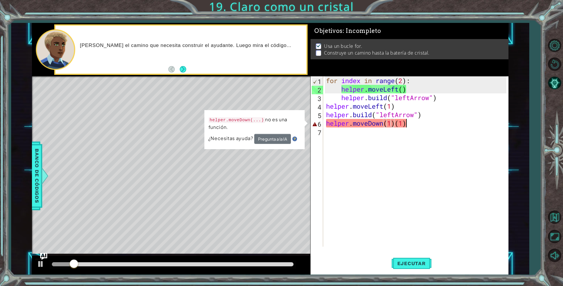
click at [409, 120] on div "for index in range ( 2 ) : helper . moveLeft ( ) helper . build ( "leftArrow" )…" at bounding box center [417, 169] width 184 height 187
drag, startPoint x: 406, startPoint y: 122, endPoint x: 396, endPoint y: 123, distance: 9.1
click at [396, 123] on div "for index in range ( 2 ) : helper . moveLeft ( ) helper . build ( "leftArrow" )…" at bounding box center [417, 169] width 184 height 187
type textarea "helper.moveDown(1)"
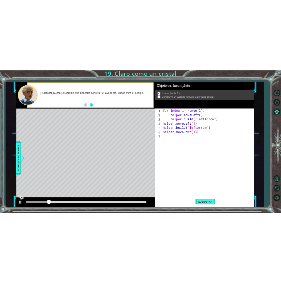
scroll to position [0, 0]
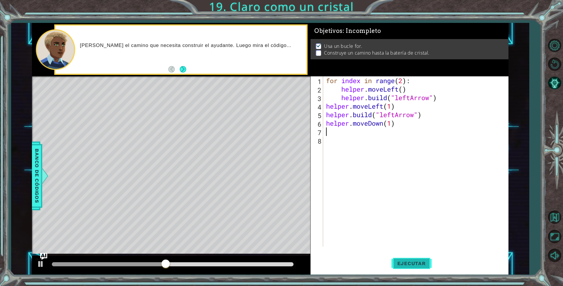
click at [398, 267] on button "Ejecutar" at bounding box center [411, 263] width 40 height 20
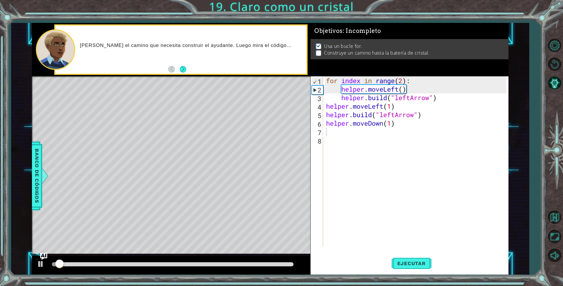
drag, startPoint x: 193, startPoint y: 269, endPoint x: 194, endPoint y: 260, distance: 9.2
click at [193, 267] on div at bounding box center [171, 264] width 278 height 19
click at [195, 260] on div at bounding box center [171, 264] width 278 height 19
drag, startPoint x: 199, startPoint y: 264, endPoint x: 180, endPoint y: 254, distance: 21.6
click at [187, 262] on div at bounding box center [172, 264] width 241 height 4
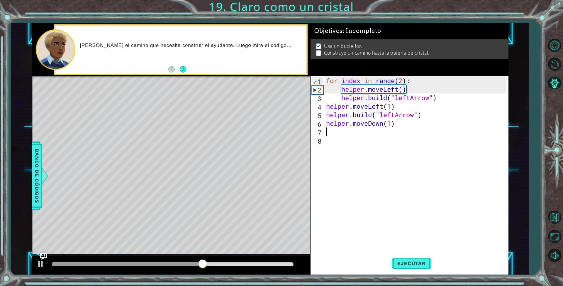
click at [411, 126] on div "for index in range ( 2 ) : helper . moveLeft ( ) helper . build ( "leftArrow" )…" at bounding box center [417, 169] width 184 height 187
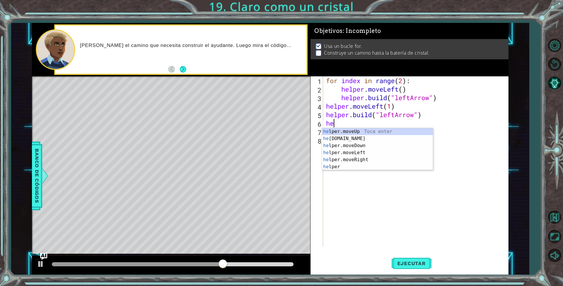
type textarea "h"
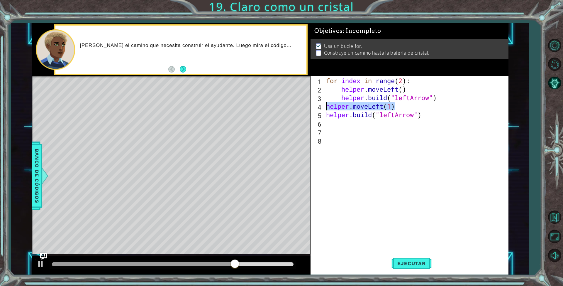
drag, startPoint x: 403, startPoint y: 105, endPoint x: 317, endPoint y: 108, distance: 86.3
click at [317, 108] on div "1 2 3 4 5 6 7 8 for index in range ( 2 ) : helper . moveLeft ( ) helper . build…" at bounding box center [409, 161] width 196 height 170
type textarea "helper.moveLeft(1)"
drag, startPoint x: 331, startPoint y: 129, endPoint x: 332, endPoint y: 125, distance: 3.9
click at [332, 126] on div "for index in range ( 2 ) : helper . moveLeft ( ) helper . build ( "leftArrow" )…" at bounding box center [417, 169] width 184 height 187
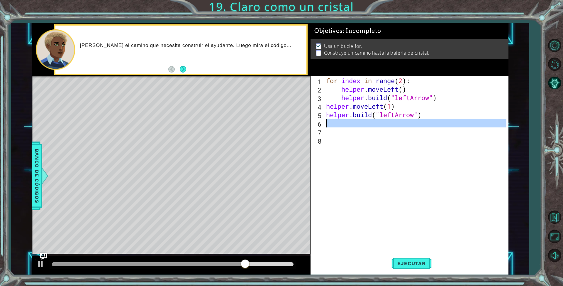
click at [332, 123] on div "for index in range ( 2 ) : helper . moveLeft ( ) helper . build ( "leftArrow" )…" at bounding box center [416, 161] width 182 height 170
paste textarea "helper.moveLeft(1)"
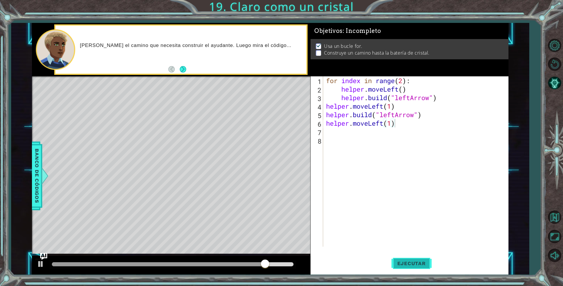
click at [402, 268] on button "Ejecutar" at bounding box center [411, 263] width 40 height 20
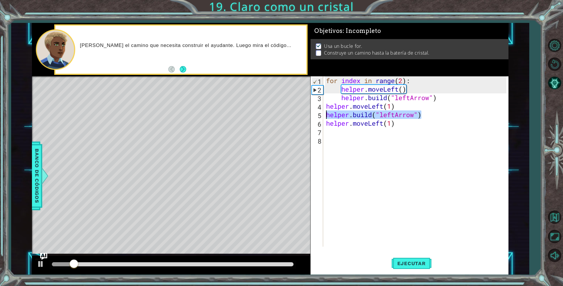
click at [306, 118] on div "helper.moveLeft() [DOMAIN_NAME]("leftArrow") 1 2 3 4 5 6 for index in range ( 2…" at bounding box center [270, 148] width 476 height 251
type textarea "[DOMAIN_NAME]("leftArrow")"
click at [338, 130] on div "for index in range ( 2 ) : helper . moveLeft ( ) helper . build ( "leftArrow" )…" at bounding box center [417, 169] width 184 height 187
paste textarea "[DOMAIN_NAME]("leftArrow")"
type textarea "[DOMAIN_NAME]("leftArrow")"
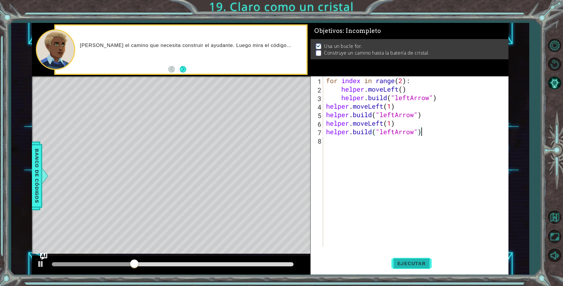
click at [404, 258] on button "Ejecutar" at bounding box center [411, 263] width 40 height 20
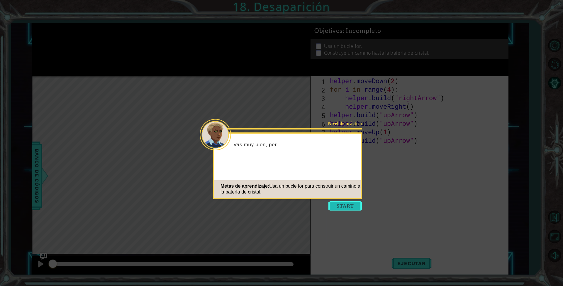
click at [345, 203] on button "Start" at bounding box center [344, 205] width 33 height 9
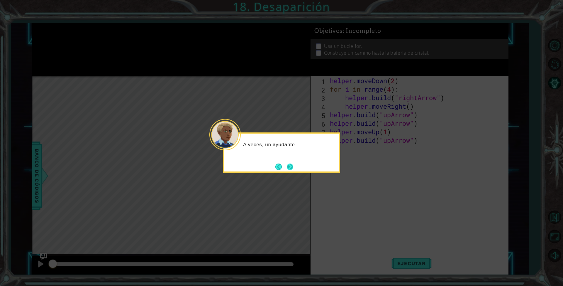
click at [286, 168] on button "Next" at bounding box center [290, 166] width 9 height 9
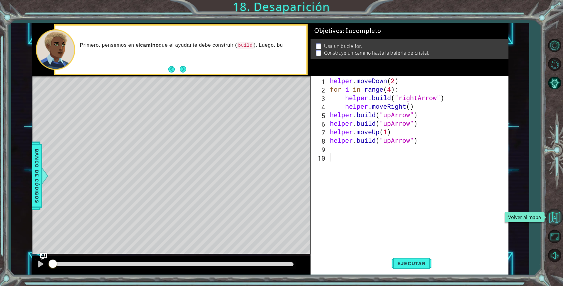
click at [556, 216] on button "Volver al mapa" at bounding box center [554, 217] width 17 height 17
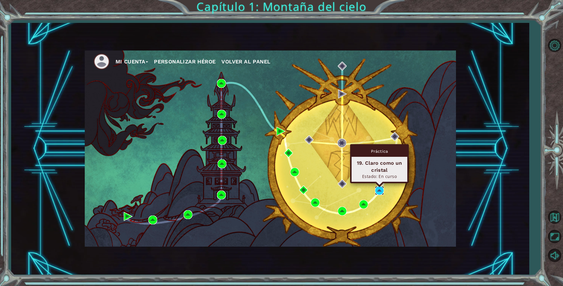
click at [383, 189] on img at bounding box center [379, 190] width 9 height 9
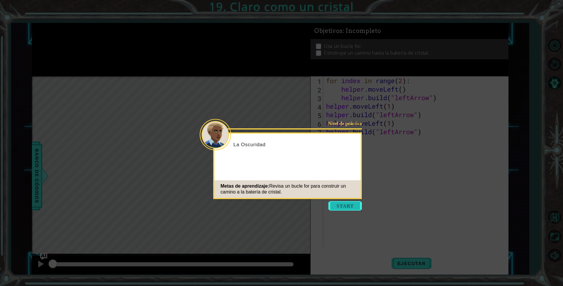
click at [345, 205] on button "Start" at bounding box center [344, 205] width 33 height 9
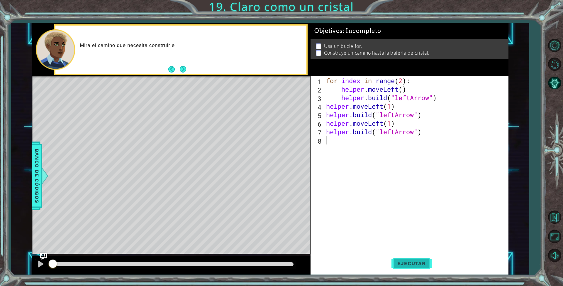
drag, startPoint x: 405, startPoint y: 274, endPoint x: 412, endPoint y: 264, distance: 12.4
click at [407, 270] on div "1 2 3 4 5 6 7 8 for index in range ( 2 ) : helper . moveLeft ( ) helper . build…" at bounding box center [410, 175] width 198 height 198
drag, startPoint x: 412, startPoint y: 264, endPoint x: 359, endPoint y: 262, distance: 53.1
click at [410, 263] on span "Ejecutar" at bounding box center [411, 263] width 40 height 6
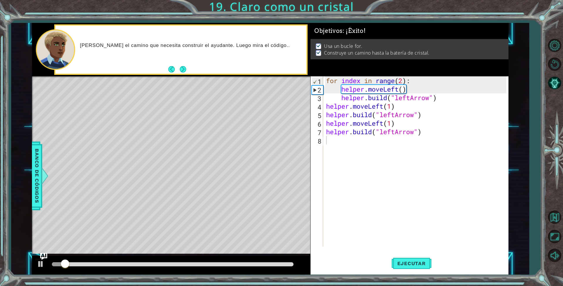
drag, startPoint x: 295, startPoint y: 262, endPoint x: 295, endPoint y: 265, distance: 2.9
click at [295, 265] on div at bounding box center [173, 264] width 246 height 8
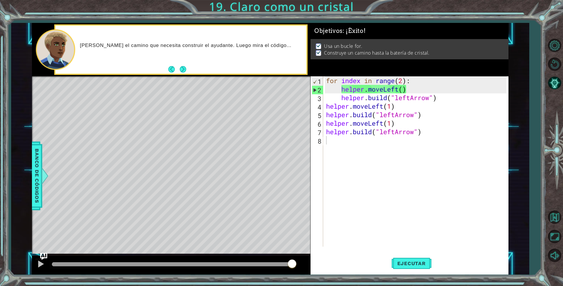
click at [291, 264] on div at bounding box center [172, 264] width 241 height 4
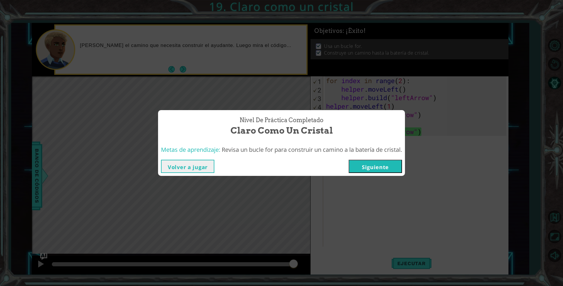
click at [382, 167] on button "Siguiente" at bounding box center [375, 166] width 53 height 13
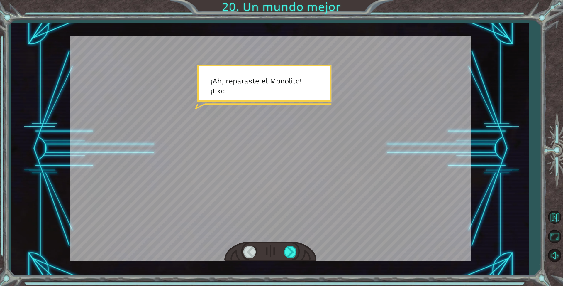
drag, startPoint x: 262, startPoint y: 189, endPoint x: 322, endPoint y: 227, distance: 71.8
click at [263, 188] on div at bounding box center [270, 148] width 401 height 225
drag, startPoint x: 271, startPoint y: 246, endPoint x: 291, endPoint y: 252, distance: 21.2
click at [282, 247] on div at bounding box center [270, 251] width 92 height 20
click at [292, 252] on div at bounding box center [290, 251] width 13 height 12
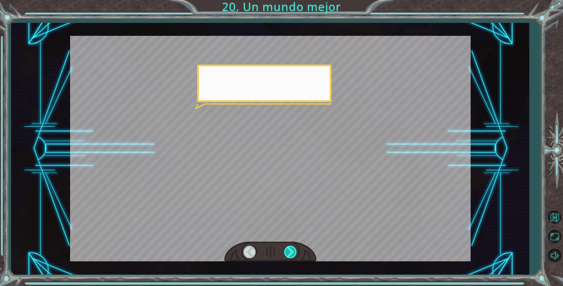
click at [292, 249] on div at bounding box center [290, 251] width 13 height 12
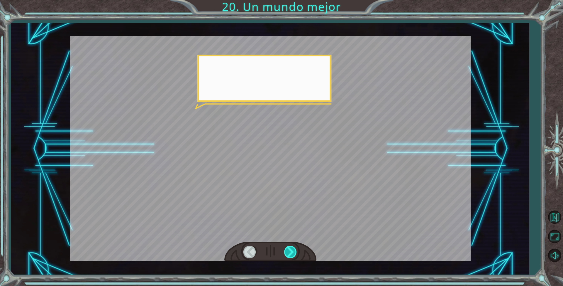
click at [292, 249] on div at bounding box center [290, 251] width 13 height 12
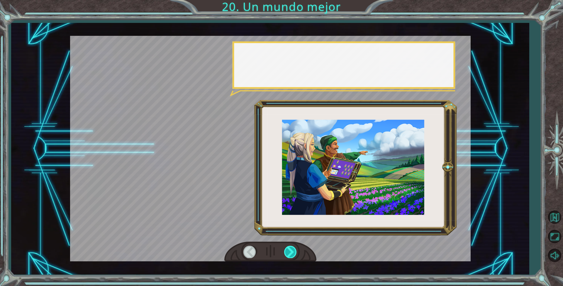
click at [292, 249] on div at bounding box center [290, 251] width 13 height 12
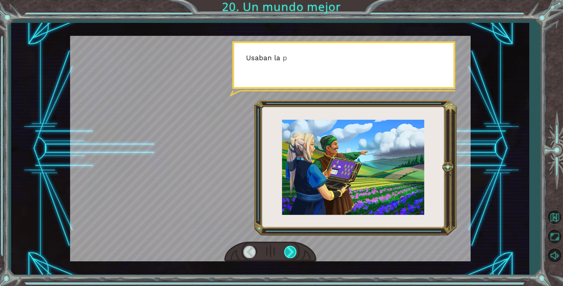
click at [293, 249] on div at bounding box center [290, 251] width 13 height 12
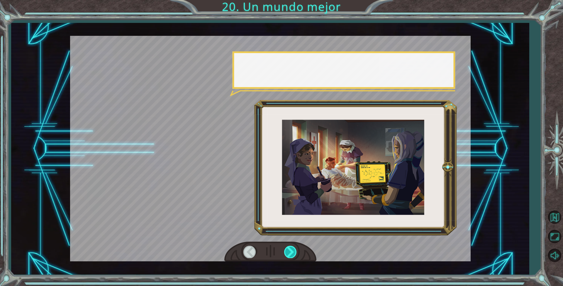
click at [293, 249] on div at bounding box center [290, 251] width 13 height 12
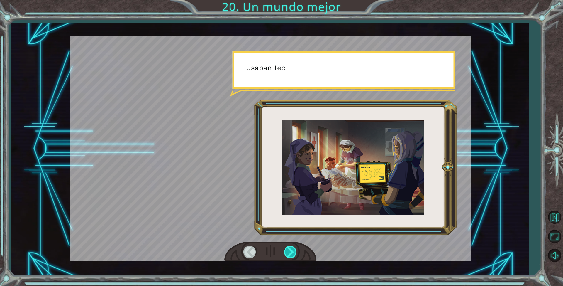
click at [293, 249] on div at bounding box center [290, 251] width 13 height 12
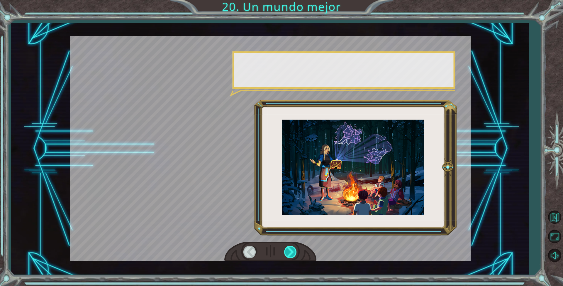
click at [293, 248] on div at bounding box center [290, 251] width 13 height 12
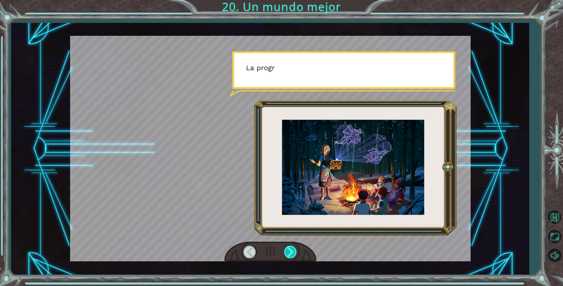
click at [293, 248] on div at bounding box center [290, 251] width 13 height 12
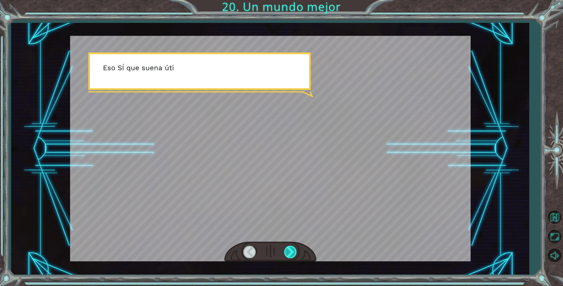
click at [297, 246] on div at bounding box center [290, 251] width 13 height 12
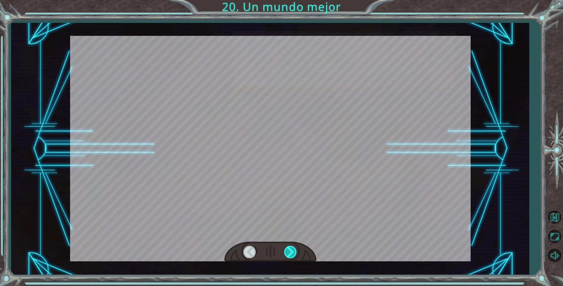
click at [294, 249] on div at bounding box center [290, 251] width 13 height 12
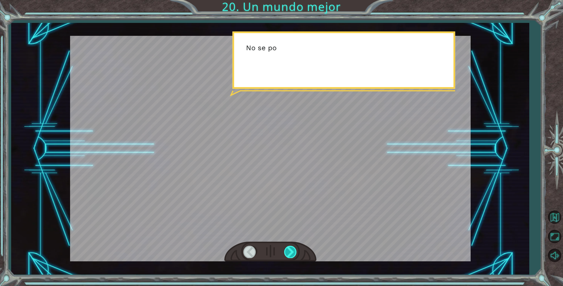
click at [294, 249] on div at bounding box center [290, 251] width 13 height 12
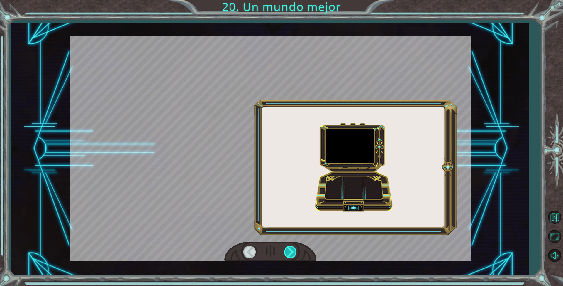
click at [294, 248] on div at bounding box center [290, 251] width 13 height 12
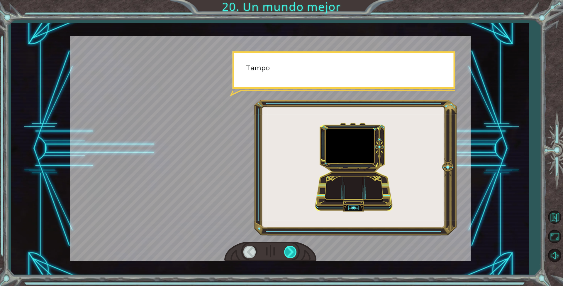
click at [294, 248] on div at bounding box center [290, 251] width 13 height 12
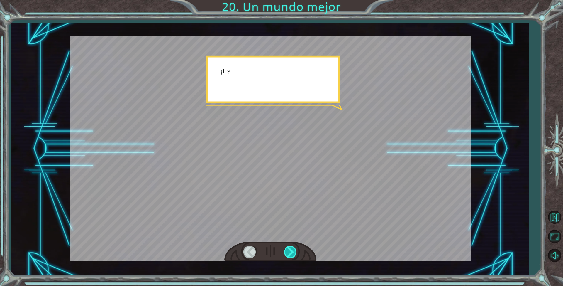
click at [294, 248] on div at bounding box center [290, 251] width 13 height 12
click at [292, 245] on div at bounding box center [270, 251] width 92 height 20
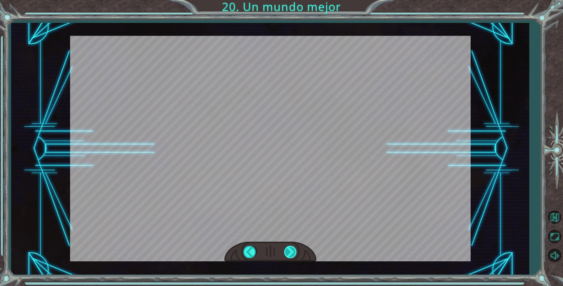
click at [292, 0] on div "¡ A h , r e p a r a s t e e l M o n o l i t o ! ¡ E x c e l e n t e ! Y t o d o…" at bounding box center [281, 0] width 563 height 0
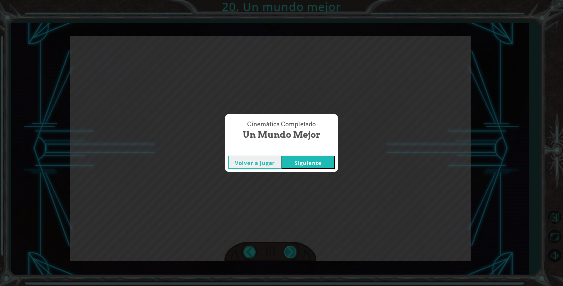
click at [291, 246] on div "Cinemática Completado Un mundo mejor Volver a jugar [GEOGRAPHIC_DATA]" at bounding box center [281, 143] width 563 height 286
click at [311, 163] on button "Siguiente" at bounding box center [308, 161] width 53 height 13
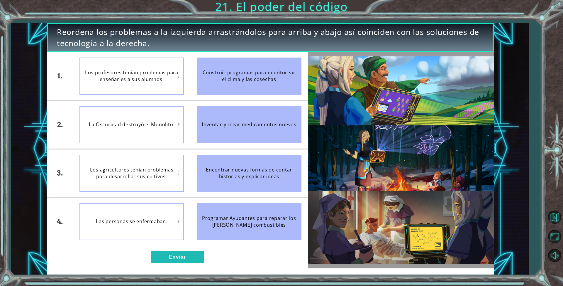
drag, startPoint x: 57, startPoint y: 32, endPoint x: 201, endPoint y: 42, distance: 145.2
click at [201, 42] on span "Reordena los problemas a la izquierda arrastrándolos para arriba y abajo así co…" at bounding box center [270, 37] width 427 height 23
click at [181, 260] on button "Enviar" at bounding box center [177, 257] width 53 height 12
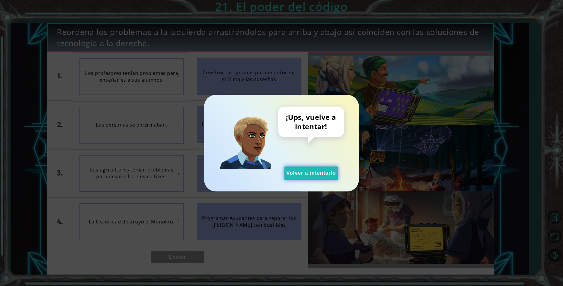
click at [318, 176] on button "Volver a intentarlo" at bounding box center [310, 172] width 53 height 13
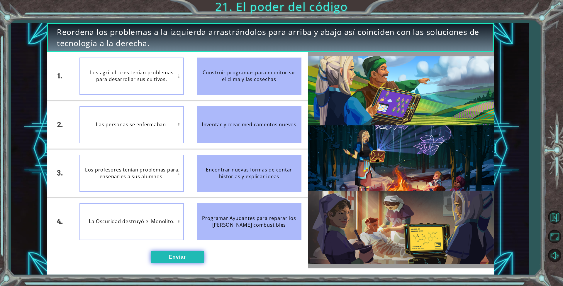
click at [186, 260] on button "Enviar" at bounding box center [177, 257] width 53 height 12
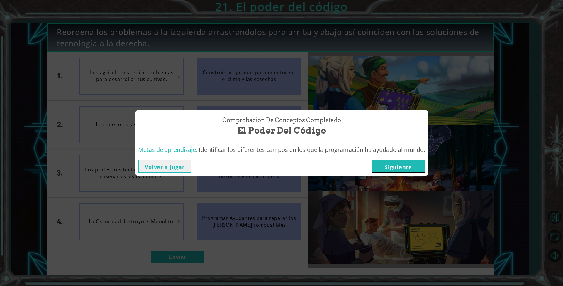
click at [383, 166] on button "Siguiente" at bounding box center [398, 166] width 53 height 13
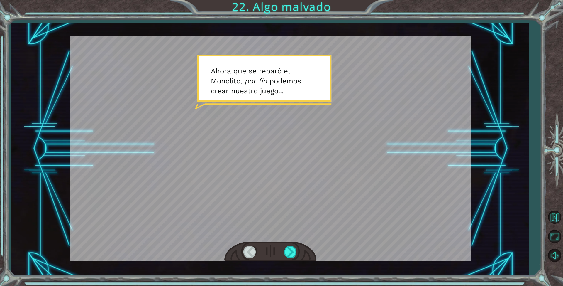
drag, startPoint x: 260, startPoint y: 158, endPoint x: 282, endPoint y: 232, distance: 77.0
click at [260, 160] on div at bounding box center [270, 148] width 401 height 225
drag, startPoint x: 286, startPoint y: 248, endPoint x: 291, endPoint y: 251, distance: 6.2
click at [290, 250] on div at bounding box center [290, 251] width 13 height 12
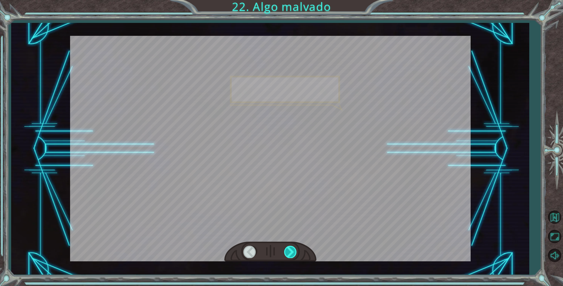
click at [291, 251] on div at bounding box center [290, 251] width 13 height 12
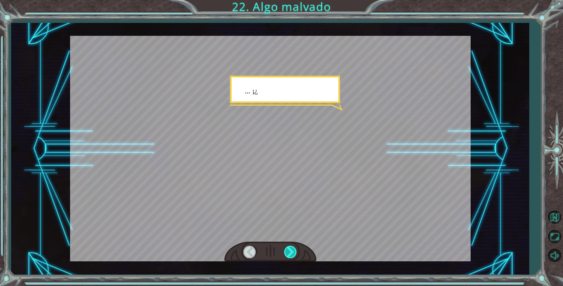
click at [292, 252] on div at bounding box center [290, 251] width 13 height 12
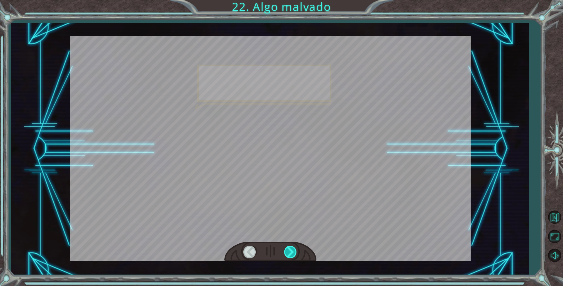
click at [292, 252] on div at bounding box center [290, 251] width 13 height 12
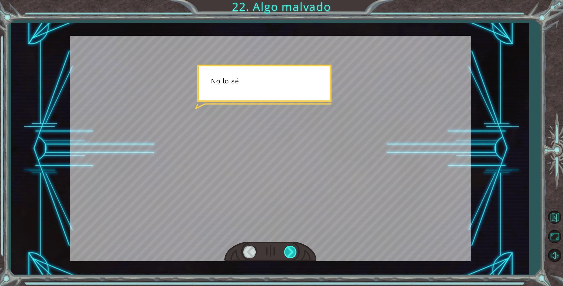
click at [292, 252] on div at bounding box center [290, 251] width 13 height 12
click at [292, 254] on div at bounding box center [290, 251] width 13 height 12
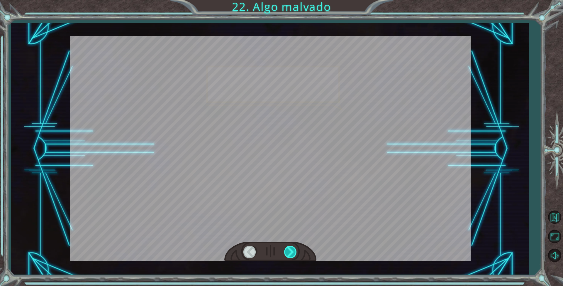
click at [293, 253] on div at bounding box center [290, 251] width 13 height 12
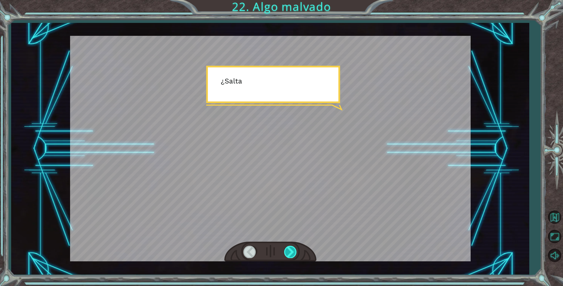
click at [293, 253] on div at bounding box center [290, 251] width 13 height 12
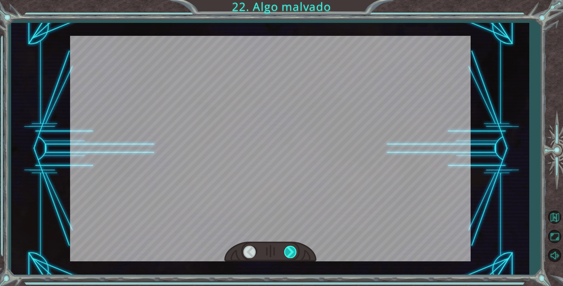
click at [293, 253] on div at bounding box center [290, 251] width 13 height 12
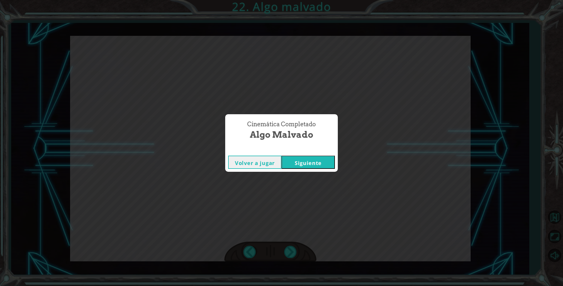
click at [319, 162] on button "Siguiente" at bounding box center [308, 161] width 53 height 13
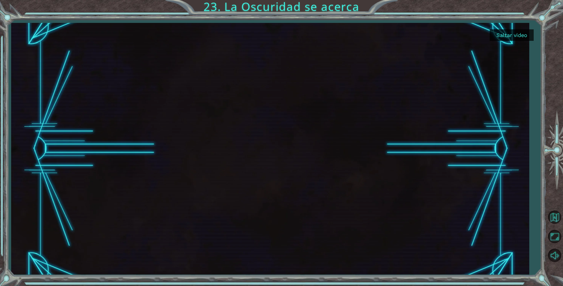
click at [519, 36] on button "Saltar video" at bounding box center [512, 34] width 44 height 11
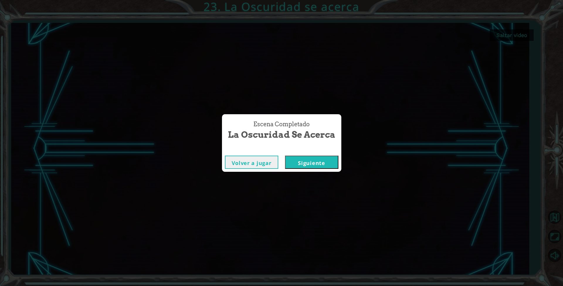
click at [315, 160] on button "Siguiente" at bounding box center [311, 161] width 53 height 13
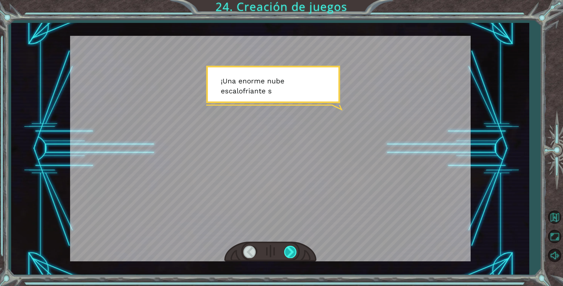
click at [294, 255] on div at bounding box center [290, 251] width 13 height 12
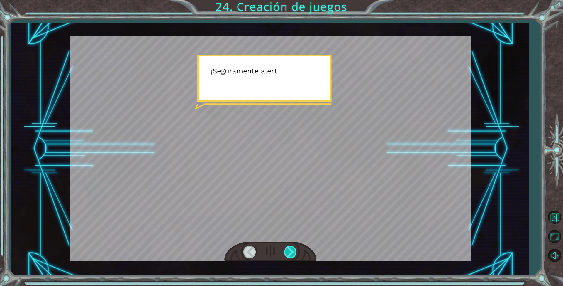
click at [293, 251] on div at bounding box center [290, 251] width 13 height 12
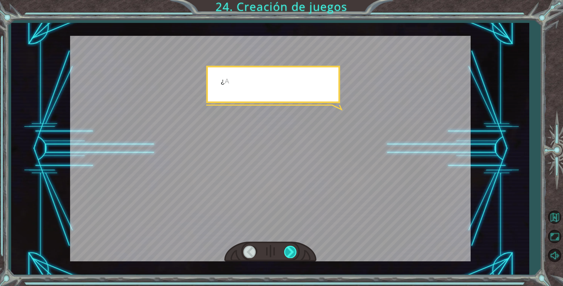
click at [293, 251] on div at bounding box center [290, 251] width 13 height 12
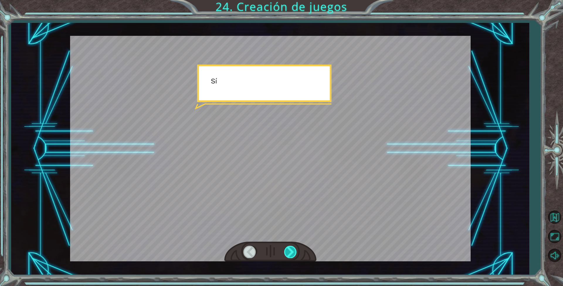
click at [293, 251] on div at bounding box center [290, 251] width 13 height 12
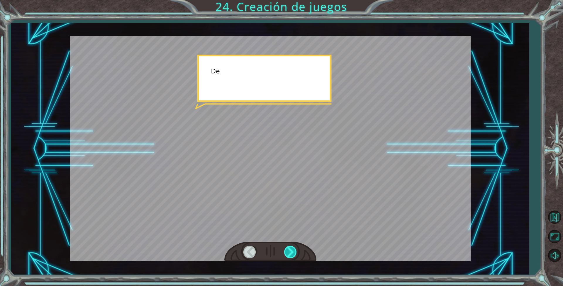
click at [293, 251] on div at bounding box center [290, 251] width 13 height 12
click at [292, 251] on div at bounding box center [290, 251] width 13 height 12
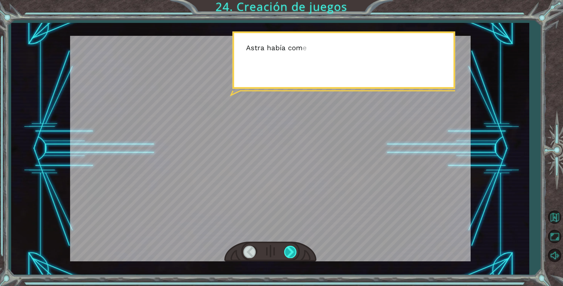
click at [292, 251] on div at bounding box center [290, 251] width 13 height 12
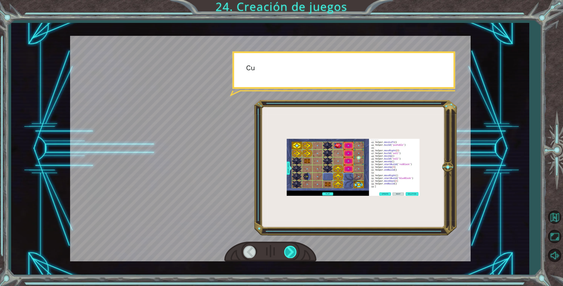
click at [292, 251] on div at bounding box center [290, 251] width 13 height 12
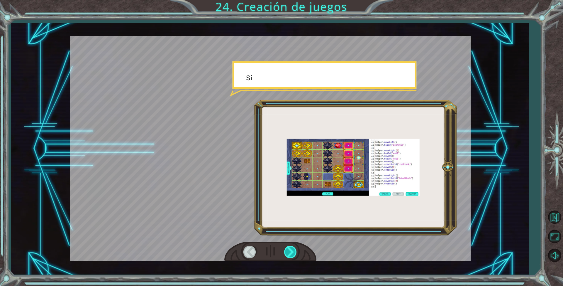
click at [292, 251] on div at bounding box center [290, 251] width 13 height 12
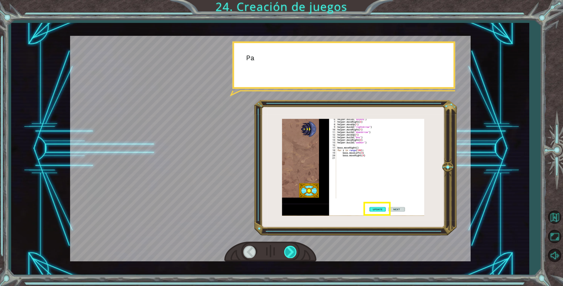
click at [292, 251] on div at bounding box center [290, 251] width 13 height 12
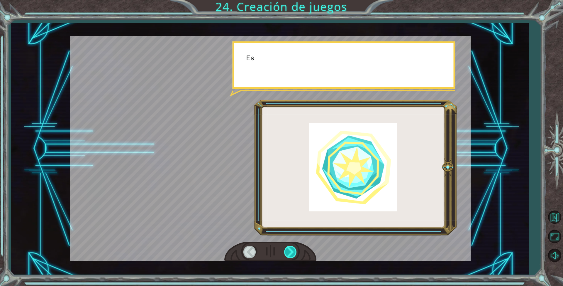
click at [292, 251] on div at bounding box center [290, 251] width 13 height 12
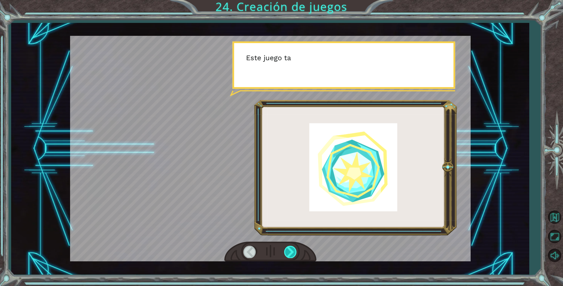
click at [292, 251] on div at bounding box center [290, 251] width 13 height 12
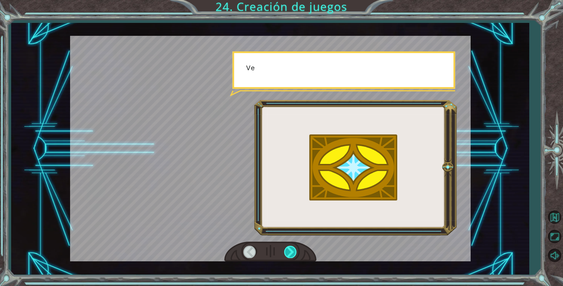
click at [292, 251] on div at bounding box center [290, 251] width 13 height 12
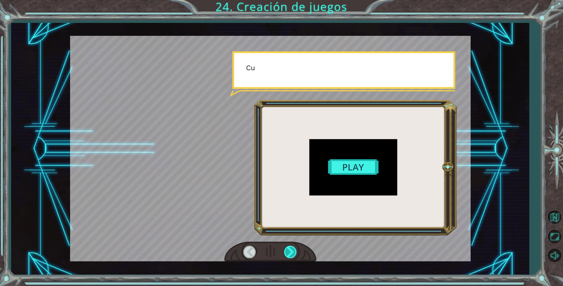
click at [292, 251] on div at bounding box center [290, 251] width 13 height 12
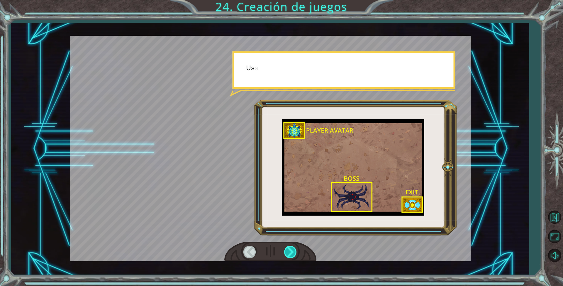
click at [292, 251] on div at bounding box center [290, 251] width 13 height 12
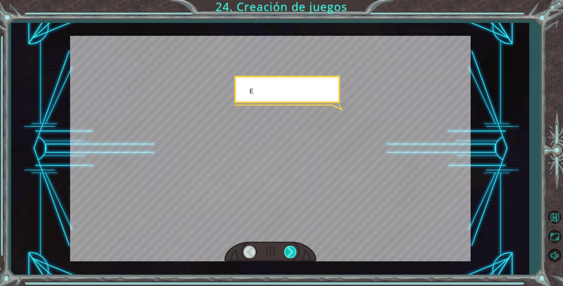
click at [292, 251] on div at bounding box center [290, 251] width 13 height 12
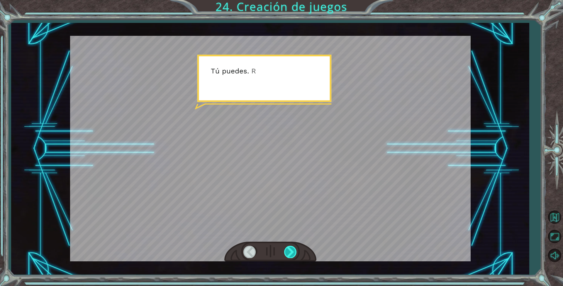
click at [292, 251] on div at bounding box center [290, 251] width 13 height 12
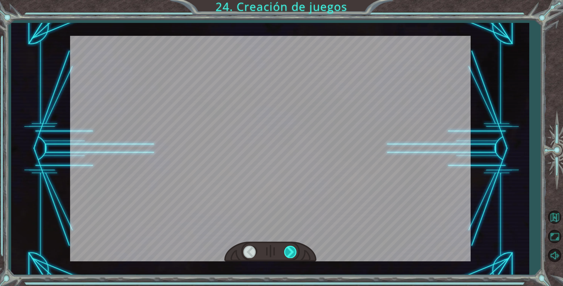
click at [292, 251] on div at bounding box center [290, 251] width 13 height 12
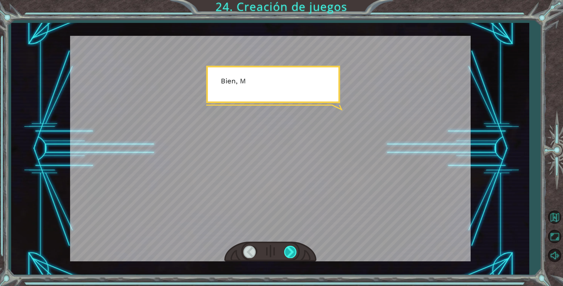
click at [292, 251] on div at bounding box center [290, 251] width 13 height 12
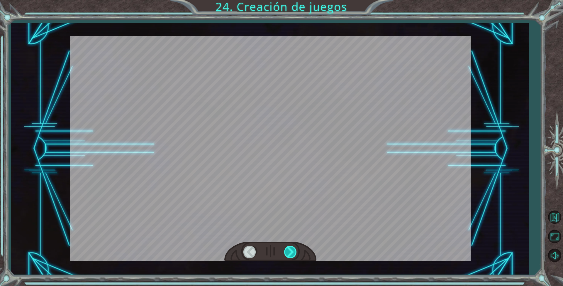
click at [292, 251] on div at bounding box center [290, 251] width 13 height 12
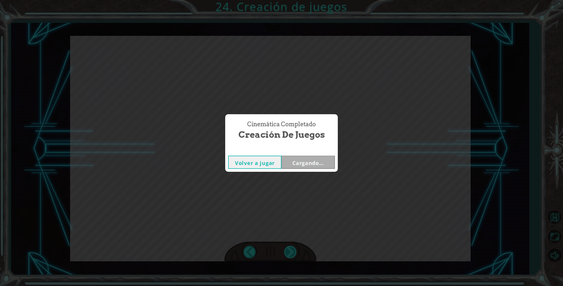
click at [292, 251] on div "Cinemática Completado Creación de juegos Volver a jugar Cargando..." at bounding box center [281, 143] width 563 height 286
click at [320, 168] on button "Siguiente" at bounding box center [308, 161] width 53 height 13
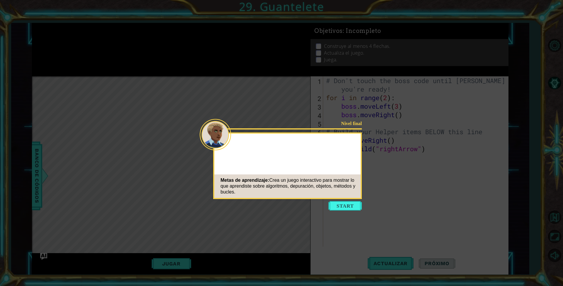
click at [349, 204] on button "Start" at bounding box center [344, 205] width 33 height 9
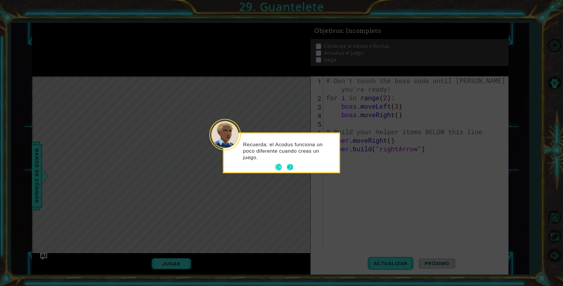
click at [291, 165] on button "Next" at bounding box center [290, 167] width 11 height 11
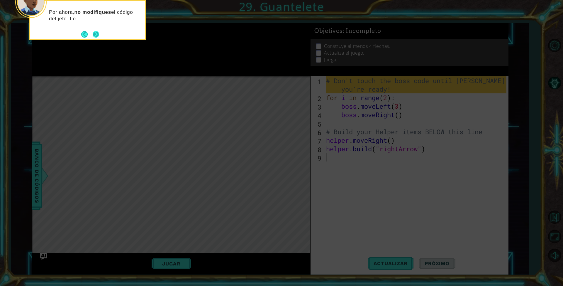
click at [95, 34] on button "Next" at bounding box center [95, 33] width 7 height 7
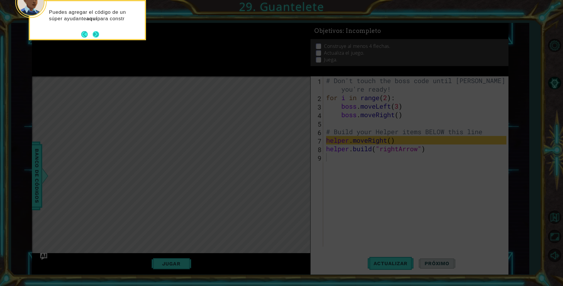
click at [95, 34] on button "Next" at bounding box center [96, 34] width 9 height 9
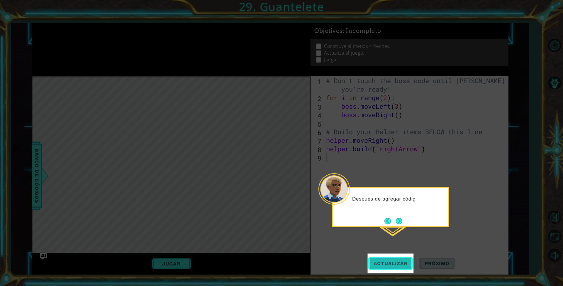
click at [394, 257] on button "Actualizar" at bounding box center [391, 263] width 46 height 20
click at [393, 260] on button "Actualizar" at bounding box center [391, 263] width 46 height 20
click at [391, 261] on span "Actualizar" at bounding box center [391, 263] width 46 height 6
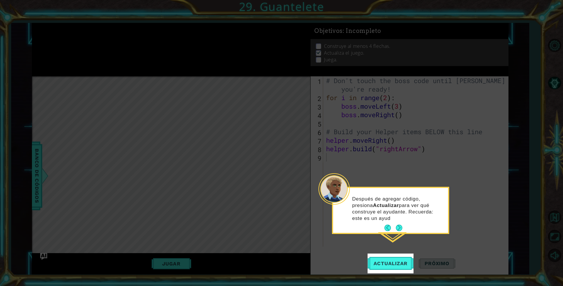
click at [173, 254] on icon at bounding box center [281, 143] width 563 height 286
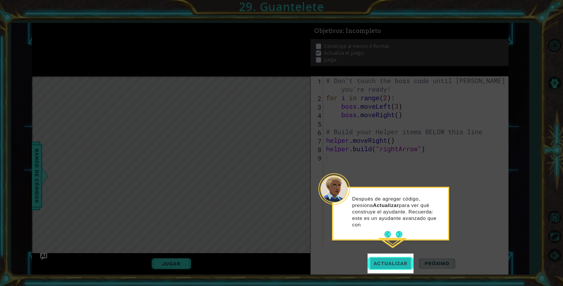
click at [390, 267] on button "Actualizar" at bounding box center [391, 263] width 46 height 20
click at [387, 262] on span "Actualizar" at bounding box center [391, 263] width 46 height 6
drag, startPoint x: 387, startPoint y: 262, endPoint x: 377, endPoint y: 239, distance: 24.6
click at [382, 248] on body "1 ההההההההההההההההההההההההההההההההההההההההההההההההההההההההההההההההההההההההההההה…" at bounding box center [281, 143] width 563 height 286
drag, startPoint x: 377, startPoint y: 239, endPoint x: 379, endPoint y: 255, distance: 16.2
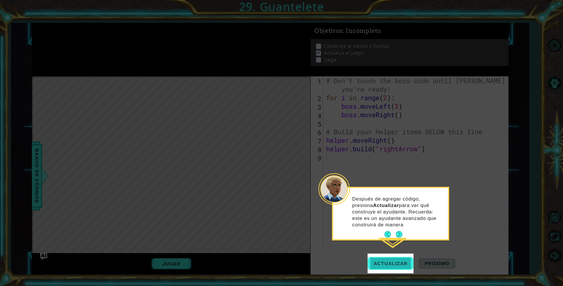
click at [380, 252] on body "1 ההההההההההההההההההההההההההההההההההההההההההההההההההההההההההההההההההההההההההההה…" at bounding box center [281, 143] width 563 height 286
click at [379, 255] on button "Actualizar" at bounding box center [391, 263] width 46 height 20
click at [383, 261] on span "Actualizar" at bounding box center [391, 263] width 46 height 6
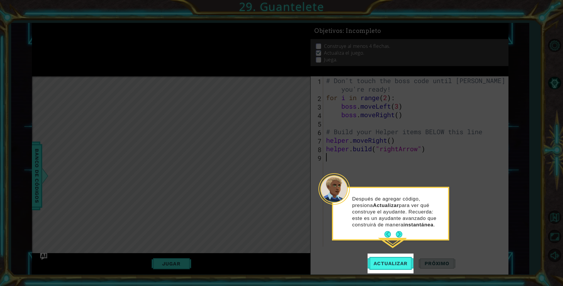
click at [396, 233] on button "Next" at bounding box center [399, 233] width 7 height 7
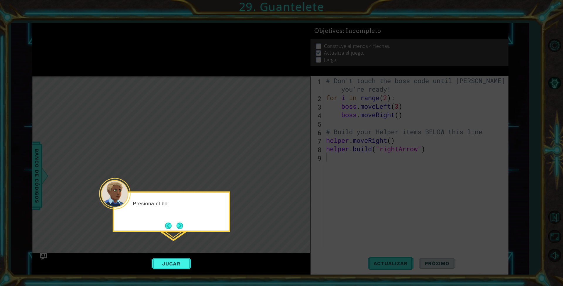
click at [183, 224] on button "Next" at bounding box center [179, 225] width 7 height 7
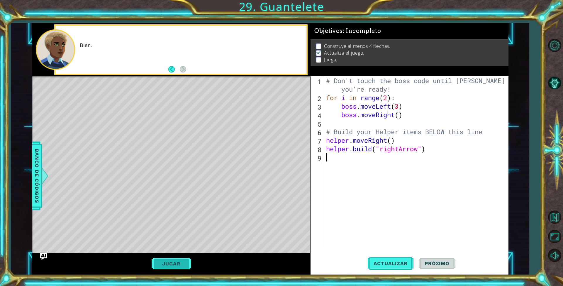
click at [175, 268] on button "Jugar" at bounding box center [172, 263] width 40 height 11
click at [371, 260] on span "Actualizar" at bounding box center [391, 263] width 46 height 6
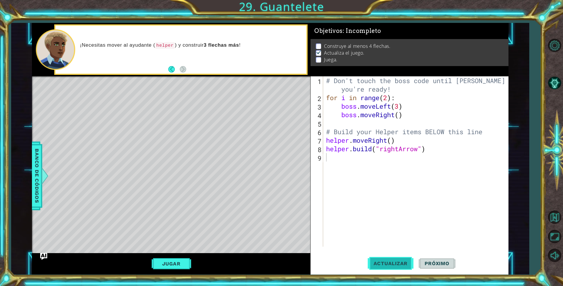
click at [370, 260] on span "Actualizar" at bounding box center [391, 263] width 46 height 6
click at [368, 261] on span "Actualizar" at bounding box center [391, 263] width 46 height 6
click at [368, 262] on span "Actualizar" at bounding box center [391, 263] width 46 height 6
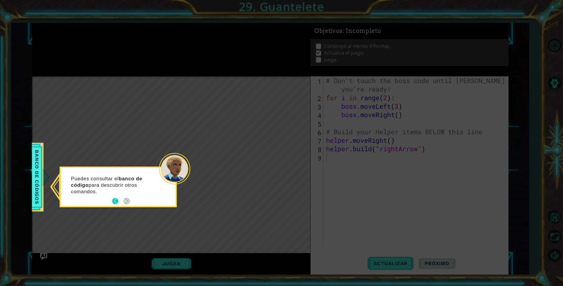
click at [120, 203] on button "Back" at bounding box center [117, 201] width 11 height 6
click at [119, 202] on icon at bounding box center [281, 143] width 563 height 286
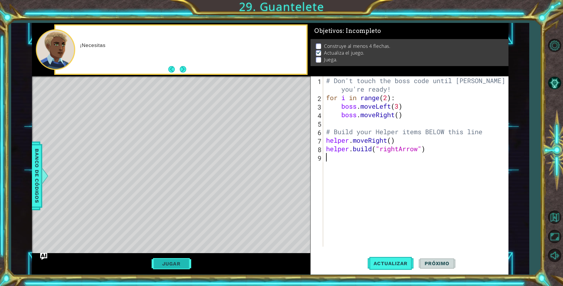
click at [180, 267] on button "Jugar" at bounding box center [172, 263] width 40 height 11
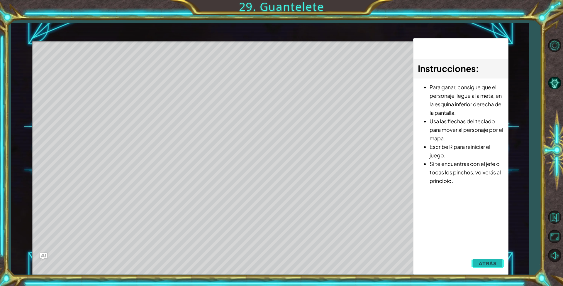
click at [486, 262] on span "Atrás" at bounding box center [488, 263] width 18 height 6
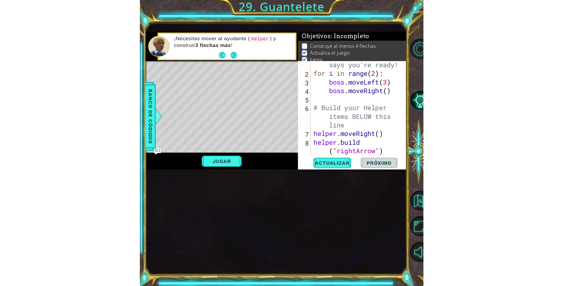
scroll to position [26, 0]
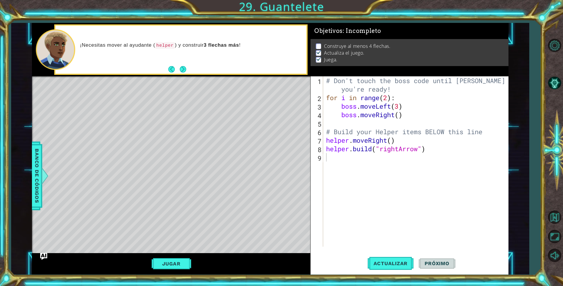
click at [404, 149] on div "# Don't touch the boss code until [PERSON_NAME] says you're ready! for i in ran…" at bounding box center [417, 174] width 184 height 196
click at [397, 142] on div "# Don't touch the boss code until [PERSON_NAME] says you're ready! for i in ran…" at bounding box center [417, 174] width 184 height 196
type textarea "helper.moveRight()"
drag, startPoint x: 401, startPoint y: 136, endPoint x: 320, endPoint y: 143, distance: 81.5
click at [320, 143] on div "helper.moveRight() 1 2 3 4 5 6 7 8 9 # Don't touch the boss code until [PERSON_…" at bounding box center [409, 161] width 196 height 170
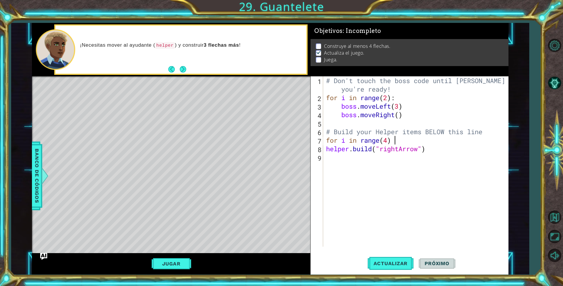
scroll to position [0, 5]
drag, startPoint x: 406, startPoint y: 156, endPoint x: 385, endPoint y: 149, distance: 22.0
click at [346, 152] on div "# Don't touch the boss code until [PERSON_NAME] says you're ready! for i in ran…" at bounding box center [417, 174] width 184 height 196
drag, startPoint x: 434, startPoint y: 147, endPoint x: 329, endPoint y: 150, distance: 104.7
click at [329, 150] on div "# Don't touch the boss code until [PERSON_NAME] says you're ready! for i in ran…" at bounding box center [417, 174] width 184 height 196
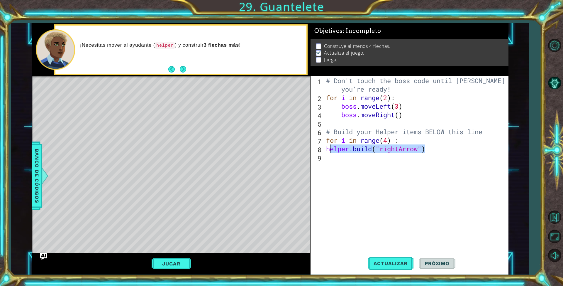
type textarea "h"
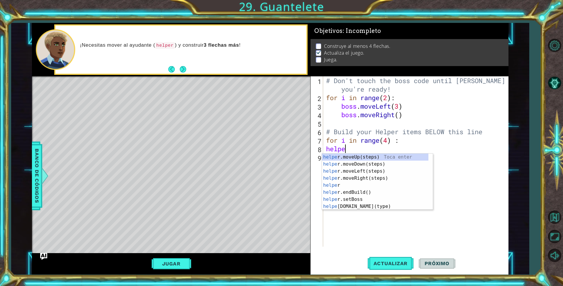
scroll to position [0, 1]
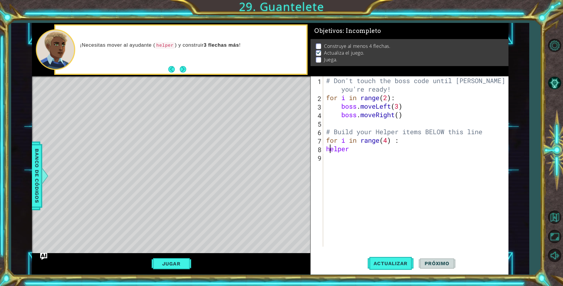
click at [332, 151] on div "# Don't touch the boss code until [PERSON_NAME] says you're ready! for i in ran…" at bounding box center [417, 174] width 184 height 196
drag, startPoint x: 350, startPoint y: 142, endPoint x: 376, endPoint y: 150, distance: 27.2
click at [376, 150] on div "# Don't touch the boss code until [PERSON_NAME] says you're ready! for i in ran…" at bounding box center [417, 174] width 184 height 196
click at [368, 144] on div "# Don't touch the boss code until [PERSON_NAME] says you're ready! for i in ran…" at bounding box center [416, 161] width 182 height 170
click at [362, 146] on div "# Don't touch the boss code until [PERSON_NAME] says you're ready! for i in ran…" at bounding box center [417, 174] width 184 height 196
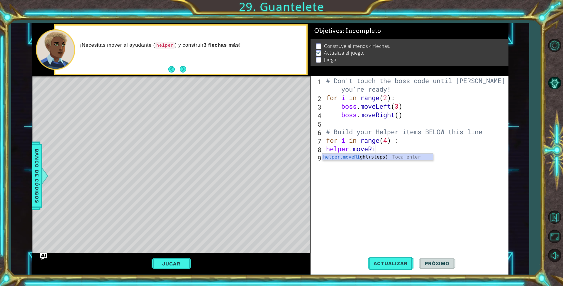
type textarea "helper.moveRig"
click at [404, 155] on div "helper.moveRig ht(steps) Toca enter" at bounding box center [377, 163] width 111 height 21
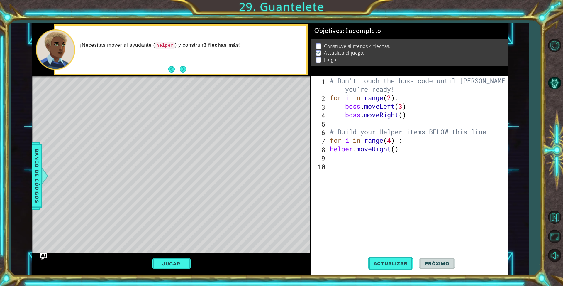
drag, startPoint x: 344, startPoint y: 155, endPoint x: 317, endPoint y: 147, distance: 28.3
click at [341, 154] on div "# Don't touch the boss code until [PERSON_NAME] says you're ready! for i in ran…" at bounding box center [419, 174] width 181 height 196
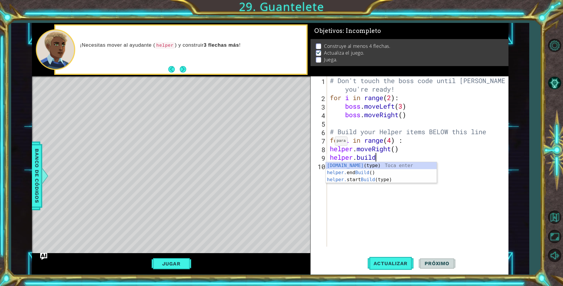
scroll to position [0, 3]
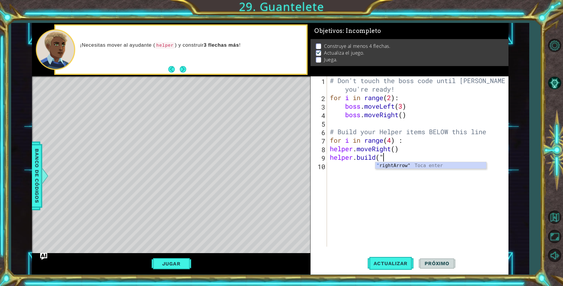
type textarea "[DOMAIN_NAME]("r"
click at [440, 170] on div "# Don't touch the boss code until [PERSON_NAME] says you're ready! for i in ran…" at bounding box center [419, 174] width 181 height 196
click at [405, 156] on div "# Don't touch the boss code until [PERSON_NAME] says you're ready! for i in ran…" at bounding box center [419, 174] width 181 height 196
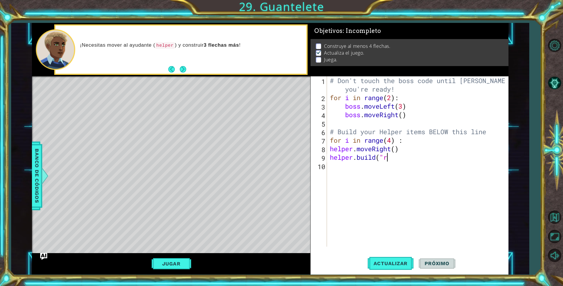
scroll to position [0, 4]
click at [410, 167] on div ""ri ghtArrow" Toca enter" at bounding box center [430, 172] width 111 height 21
click at [388, 265] on span "Actualizar" at bounding box center [391, 263] width 46 height 6
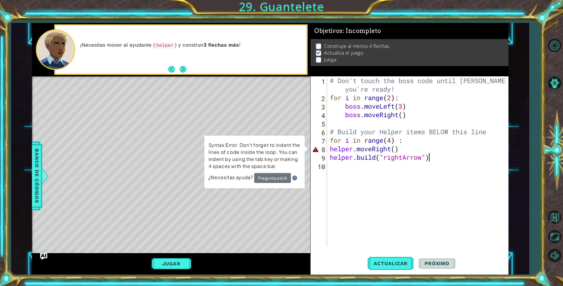
click at [329, 147] on div "# Don't touch the boss code until [PERSON_NAME] says you're ready! for i in ran…" at bounding box center [419, 174] width 181 height 196
click at [393, 142] on div "# Don't touch the boss code until [PERSON_NAME] says you're ready! for i in ran…" at bounding box center [419, 174] width 181 height 196
click at [403, 153] on div "# Don't touch the boss code until [PERSON_NAME] says you're ready! for i in ran…" at bounding box center [419, 174] width 181 height 196
click at [403, 150] on div "# Don't touch the boss code until [PERSON_NAME] says you're ready! for i in ran…" at bounding box center [419, 174] width 181 height 196
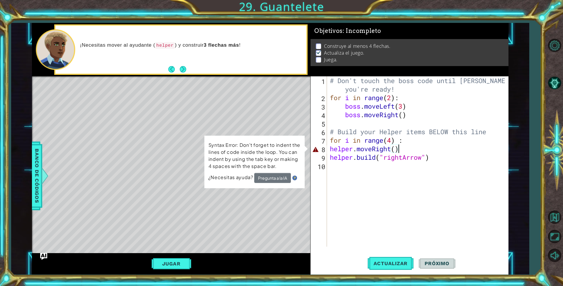
click at [404, 148] on div "# Don't touch the boss code until [PERSON_NAME] says you're ready! for i in ran…" at bounding box center [419, 174] width 181 height 196
drag, startPoint x: 435, startPoint y: 158, endPoint x: 290, endPoint y: 161, distance: 144.9
click at [290, 161] on div "1 ההההההההההההההההההההההההההההההההההההההההההההההההההההההההההההההההההההההההההההה…" at bounding box center [270, 148] width 476 height 251
type textarea "[DOMAIN_NAME]("rightArrow")"
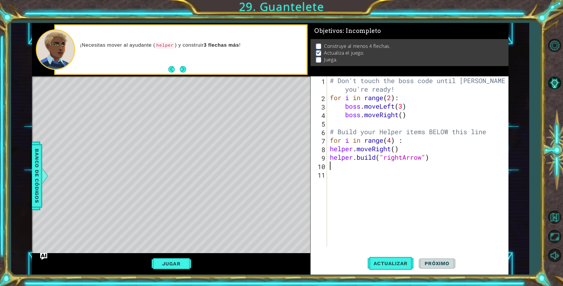
click at [441, 160] on div "# Don't touch the boss code until [PERSON_NAME] says you're ready! for i in ran…" at bounding box center [419, 174] width 181 height 196
click at [292, 160] on div "1 ההההההההההההההההההההההההההההההההההההההההההההההההההההההההההההההההההההההההההההה…" at bounding box center [270, 148] width 476 height 251
click at [395, 141] on div "# Don't touch the boss code until [PERSON_NAME] says you're ready! for i in ran…" at bounding box center [419, 174] width 181 height 196
type textarea "for i in range(4) :"
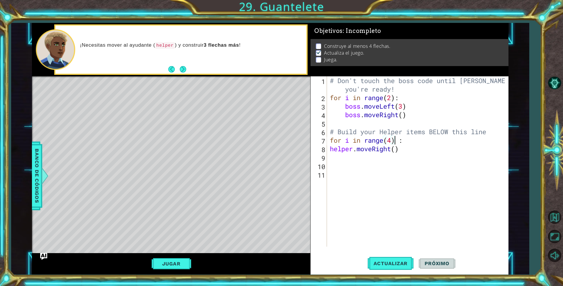
drag, startPoint x: 545, startPoint y: 41, endPoint x: 549, endPoint y: 41, distance: 4.4
click at [546, 41] on div "1 ההההההההההההההההההההההההההההההההההההההההההההההההההההההההההההההההההההההההההההה…" at bounding box center [281, 143] width 563 height 286
click at [549, 41] on button "Opciones de nivel" at bounding box center [554, 45] width 17 height 17
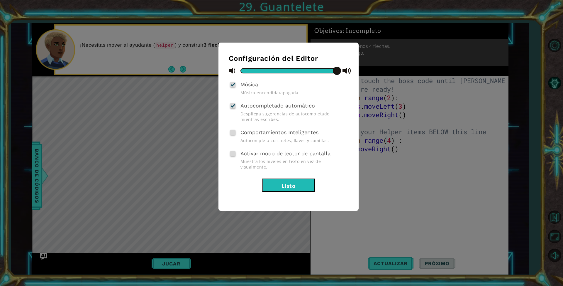
click at [295, 187] on button "Listo" at bounding box center [288, 184] width 53 height 13
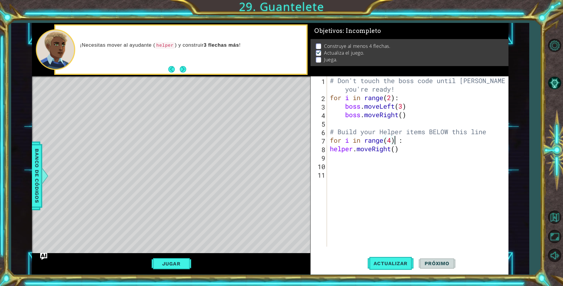
click at [414, 156] on div "# Don't touch the boss code until [PERSON_NAME] says you're ready! for i in ran…" at bounding box center [419, 174] width 181 height 196
click at [405, 148] on div "# Don't touch the boss code until [PERSON_NAME] says you're ready! for i in ran…" at bounding box center [419, 174] width 181 height 196
type textarea "helper.moveRight()"
click at [335, 152] on div "# Don't touch the boss code until [PERSON_NAME] says you're ready! for i in ran…" at bounding box center [419, 174] width 181 height 196
click at [333, 160] on div "# Don't touch the boss code until [PERSON_NAME] says you're ready! for i in ran…" at bounding box center [419, 174] width 181 height 196
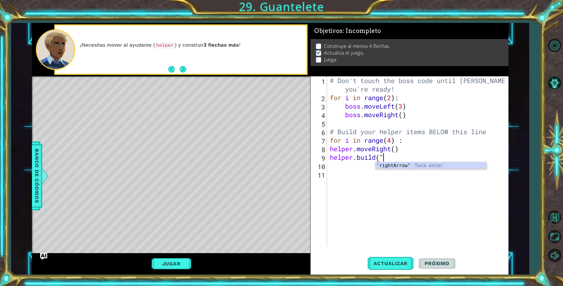
scroll to position [0, 4]
click at [401, 167] on div "" rightArrow" Toca enter" at bounding box center [430, 172] width 111 height 21
type textarea "[DOMAIN_NAME]("rightArrow")"
click at [330, 167] on div "# Don't touch the boss code until [PERSON_NAME] says you're ready! for i in ran…" at bounding box center [419, 174] width 181 height 196
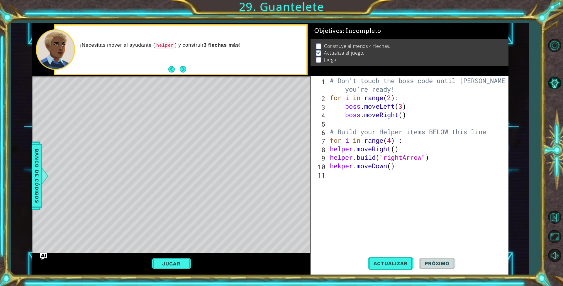
scroll to position [0, 5]
click at [339, 167] on div "# Don't touch the boss code until [PERSON_NAME] says you're ready! for i in ran…" at bounding box center [419, 174] width 181 height 196
click at [340, 160] on div "# Don't touch the boss code until [PERSON_NAME] says you're ready! for i in ran…" at bounding box center [419, 174] width 181 height 196
click at [343, 162] on div "# Don't touch the boss code until [PERSON_NAME] says you're ready! for i in ran…" at bounding box center [419, 174] width 181 height 196
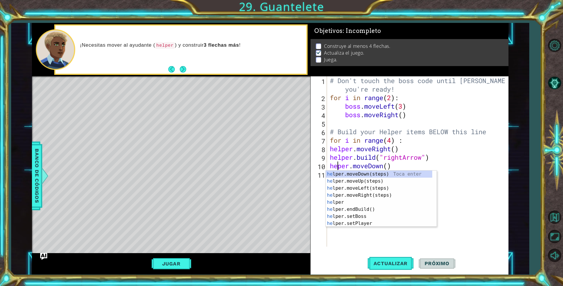
scroll to position [0, 1]
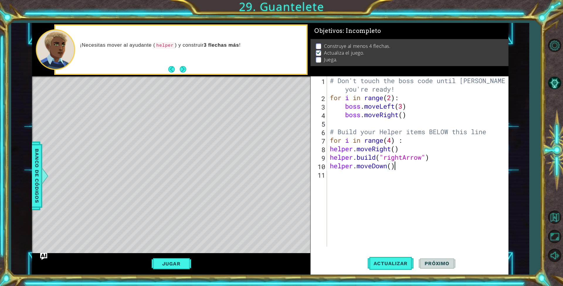
click at [405, 165] on div "# Don't touch the boss code until [PERSON_NAME] says you're ready! for i in ran…" at bounding box center [419, 174] width 181 height 196
click at [399, 262] on span "Actualizar" at bounding box center [391, 263] width 46 height 6
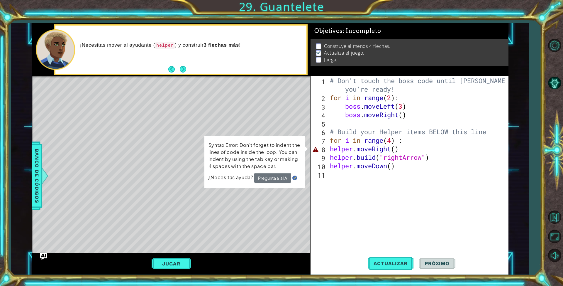
click at [332, 148] on div "# Don't touch the boss code until [PERSON_NAME] says you're ready! for i in ran…" at bounding box center [419, 174] width 181 height 196
click at [330, 148] on div "# Don't touch the boss code until [PERSON_NAME] says you're ready! for i in ran…" at bounding box center [419, 174] width 181 height 196
click at [288, 180] on button "Pregunta a la IA" at bounding box center [273, 177] width 37 height 11
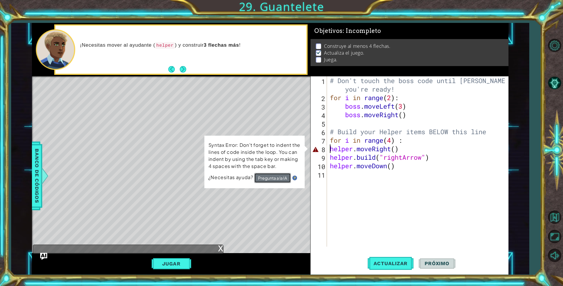
click at [283, 175] on button "Pregunta a la IA" at bounding box center [273, 177] width 37 height 11
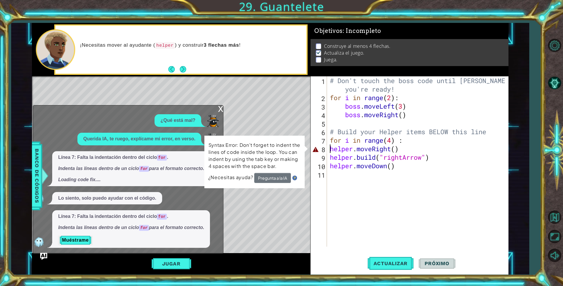
click at [433, 167] on div "# Don't touch the boss code until [PERSON_NAME] says you're ready! for i in ran…" at bounding box center [419, 174] width 181 height 196
click at [166, 266] on button "Jugar" at bounding box center [172, 263] width 40 height 11
click at [220, 105] on div "x ¿Qué está mal? Querida IA, te ruego, explícame mi error, en verso. Línea 7: F…" at bounding box center [128, 179] width 191 height 149
click at [219, 111] on div "x" at bounding box center [220, 108] width 5 height 6
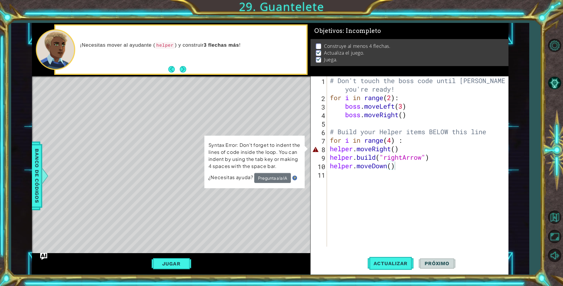
drag, startPoint x: 164, startPoint y: 266, endPoint x: 161, endPoint y: 261, distance: 5.5
click at [161, 261] on button "Jugar" at bounding box center [172, 263] width 40 height 11
click at [387, 263] on span "Actualizar" at bounding box center [391, 263] width 46 height 6
click at [184, 262] on button "Jugar" at bounding box center [172, 263] width 40 height 11
click at [410, 147] on div "# Don't touch the boss code until [PERSON_NAME] says you're ready! for i in ran…" at bounding box center [419, 174] width 181 height 196
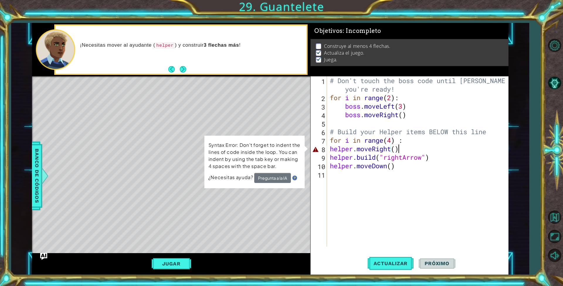
click at [434, 146] on div "# Don't touch the boss code until [PERSON_NAME] says you're ready! for i in ran…" at bounding box center [419, 174] width 181 height 196
click at [442, 160] on div "# Don't touch the boss code until [PERSON_NAME] says you're ready! for i in ran…" at bounding box center [419, 174] width 181 height 196
click at [438, 145] on div "# Don't touch the boss code until [PERSON_NAME] says you're ready! for i in ran…" at bounding box center [419, 174] width 181 height 196
type textarea "helper.moveRight()"
click at [409, 147] on div "# Don't touch the boss code until [PERSON_NAME] says you're ready! for i in ran…" at bounding box center [419, 174] width 181 height 196
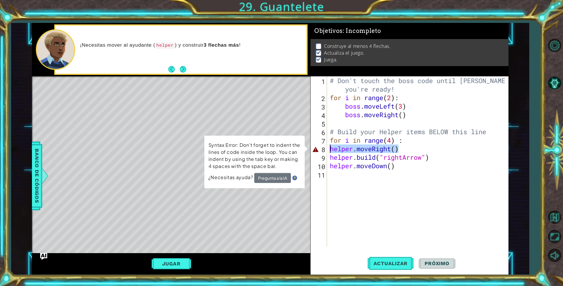
drag, startPoint x: 409, startPoint y: 147, endPoint x: 322, endPoint y: 148, distance: 87.1
click at [322, 148] on div "helper.moveRight() 1 2 3 4 5 6 7 8 9 10 11 # Don't touch the boss code until [P…" at bounding box center [409, 161] width 196 height 170
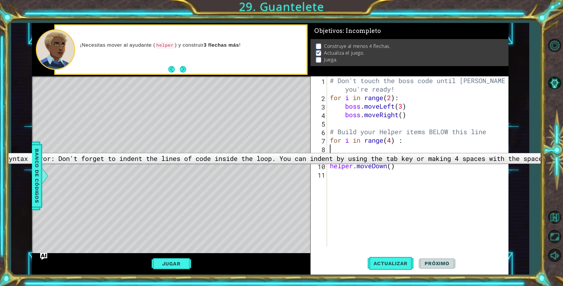
scroll to position [0, 0]
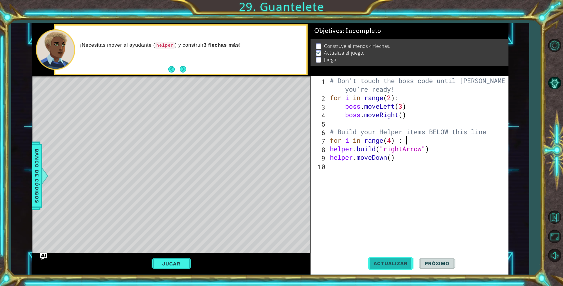
drag, startPoint x: 399, startPoint y: 264, endPoint x: 395, endPoint y: 262, distance: 3.5
click at [397, 264] on span "Actualizar" at bounding box center [391, 263] width 46 height 6
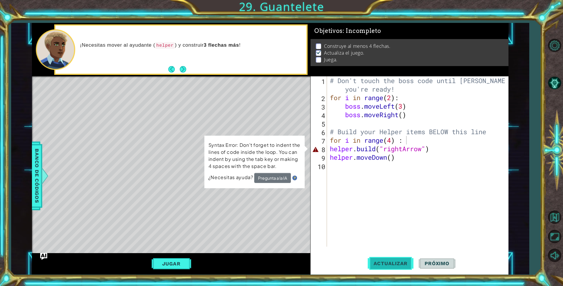
click at [395, 262] on span "Actualizar" at bounding box center [391, 263] width 46 height 6
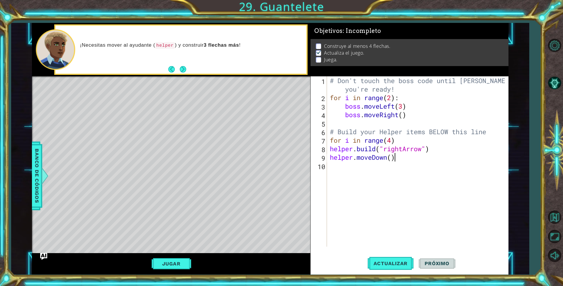
click at [400, 155] on div "# Don't touch the boss code until [PERSON_NAME] says you're ready! for i in ran…" at bounding box center [419, 174] width 181 height 196
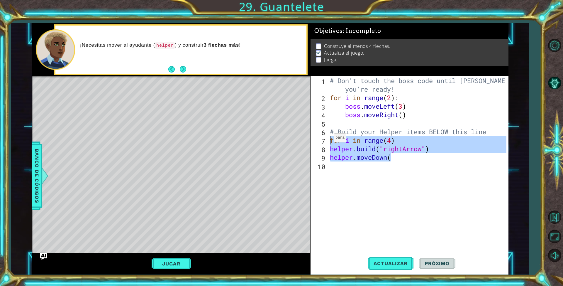
drag, startPoint x: 401, startPoint y: 153, endPoint x: 323, endPoint y: 140, distance: 78.9
click at [323, 140] on div "helper.moveDown( 1 2 3 4 5 6 7 8 9 10 # Don't touch the boss code until [PERSON…" at bounding box center [409, 161] width 196 height 170
type textarea "for i in range(4) [DOMAIN_NAME]("rightArrow")"
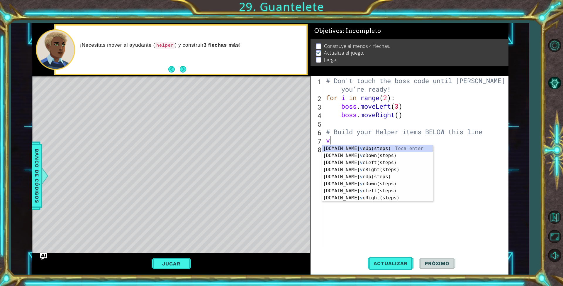
scroll to position [0, 0]
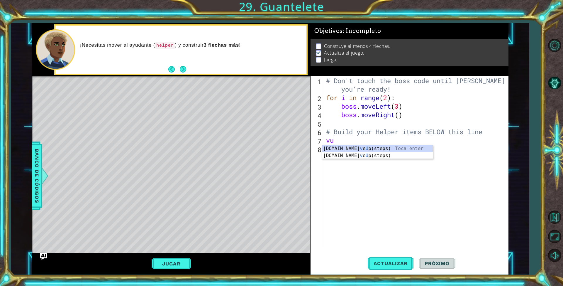
type textarea "v"
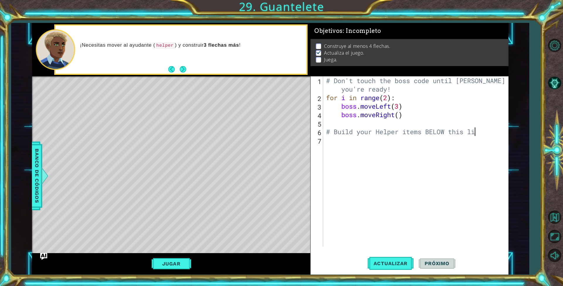
scroll to position [0, 12]
type textarea "# Build your Helper items BELOW this line"
click at [337, 146] on div "# Don't touch the boss code until [PERSON_NAME] says you're ready! for i in ran…" at bounding box center [417, 174] width 184 height 196
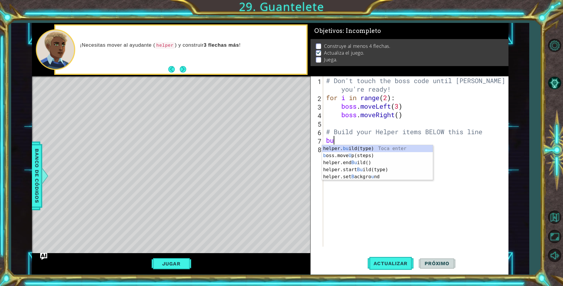
scroll to position [0, 1]
click at [403, 148] on div "helper. [PERSON_NAME] ld(type) Toca enter helper.end [PERSON_NAME] ld() Toca en…" at bounding box center [377, 162] width 111 height 35
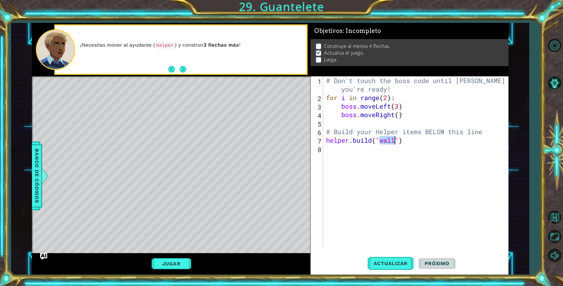
type textarea "[DOMAIN_NAME]("")"
click at [399, 152] on div "# Don't touch the boss code until [PERSON_NAME] says you're ready! for i in ran…" at bounding box center [417, 174] width 184 height 196
click at [382, 140] on div "# Don't touch the boss code until [PERSON_NAME] says you're ready! for i in ran…" at bounding box center [417, 174] width 184 height 196
drag, startPoint x: 376, startPoint y: 140, endPoint x: 383, endPoint y: 138, distance: 7.3
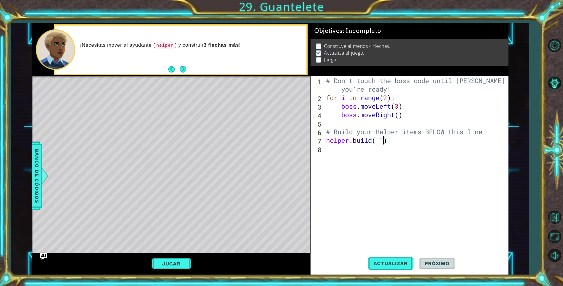
click at [383, 138] on div "# Don't touch the boss code until [PERSON_NAME] says you're ready! for i in ran…" at bounding box center [417, 174] width 184 height 196
click at [383, 139] on div "# Don't touch the boss code until [PERSON_NAME] says you're ready! for i in ran…" at bounding box center [416, 161] width 182 height 170
click at [382, 140] on div "# Don't touch the boss code until [PERSON_NAME] says you're ready! for i in ran…" at bounding box center [417, 174] width 184 height 196
click at [380, 139] on div "# Don't touch the boss code until [PERSON_NAME] says you're ready! for i in ran…" at bounding box center [417, 174] width 184 height 196
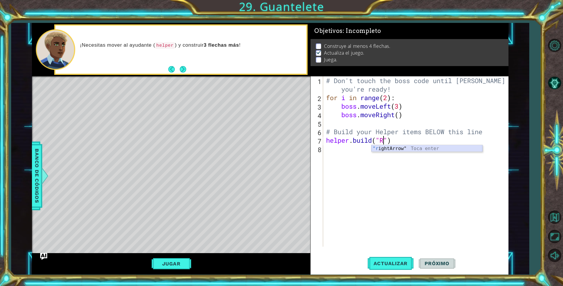
click at [394, 148] on div ""r ightArrow" Toca enter" at bounding box center [427, 155] width 111 height 21
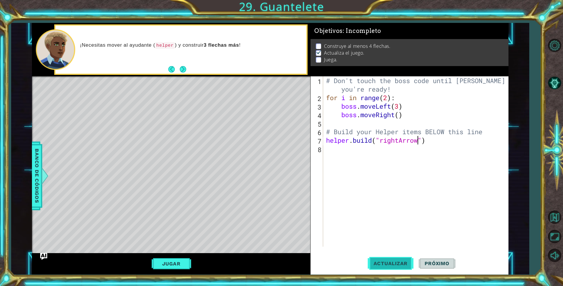
type textarea "[DOMAIN_NAME]("rightArrow")"
click at [391, 260] on span "Actualizar" at bounding box center [391, 263] width 46 height 6
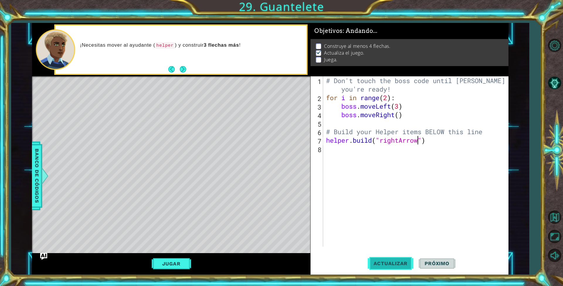
click at [391, 260] on span "Actualizar" at bounding box center [391, 263] width 46 height 6
click at [433, 143] on div "# Don't touch the boss code until [PERSON_NAME] says you're ready! for i in ran…" at bounding box center [417, 174] width 184 height 196
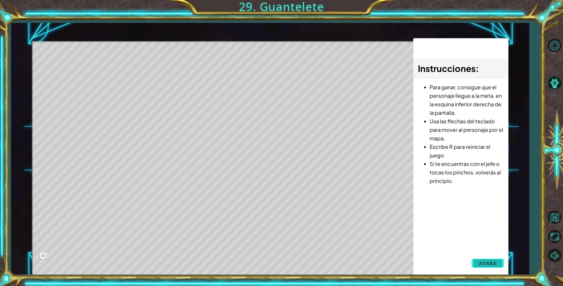
click at [485, 264] on span "Atrás" at bounding box center [488, 263] width 18 height 6
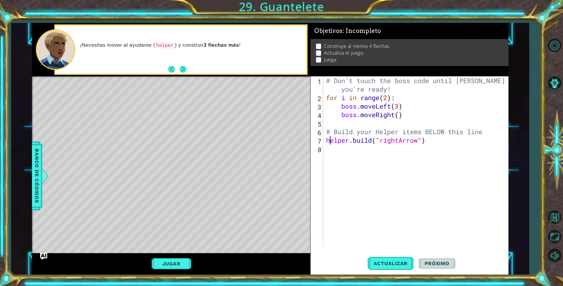
click at [330, 140] on div "# Don't touch the boss code until [PERSON_NAME] says you're ready! for i in ran…" at bounding box center [417, 174] width 184 height 196
click at [328, 140] on div "# Don't touch the boss code until [PERSON_NAME] says you're ready! for i in ran…" at bounding box center [417, 174] width 184 height 196
click at [327, 140] on div "# Don't touch the boss code until [PERSON_NAME] says you're ready! for i in ran…" at bounding box center [417, 174] width 184 height 196
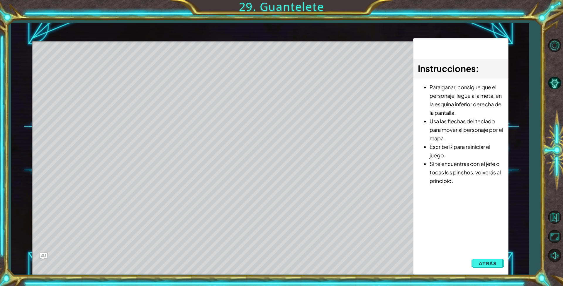
click at [441, 245] on div "Instrucciones : Para ganar, consigue que el personaje llegue a la meta, en la e…" at bounding box center [460, 156] width 95 height 237
click at [488, 266] on button "Atrás" at bounding box center [488, 263] width 33 height 12
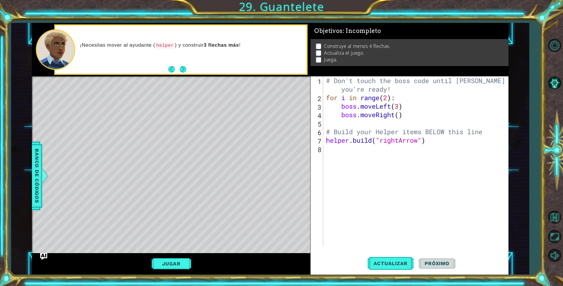
scroll to position [0, 0]
drag, startPoint x: 432, startPoint y: 146, endPoint x: 422, endPoint y: 143, distance: 10.2
click at [422, 143] on div "# Don't touch the boss code until [PERSON_NAME] says you're ready! for i in ran…" at bounding box center [417, 174] width 184 height 196
click at [423, 142] on div "# Don't touch the boss code until [PERSON_NAME] says you're ready! for i in ran…" at bounding box center [416, 161] width 182 height 170
drag, startPoint x: 425, startPoint y: 141, endPoint x: 352, endPoint y: 138, distance: 73.4
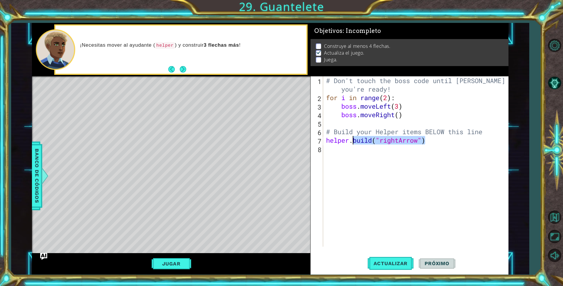
click at [352, 138] on div "# Don't touch the boss code until [PERSON_NAME] says you're ready! for i in ran…" at bounding box center [417, 174] width 184 height 196
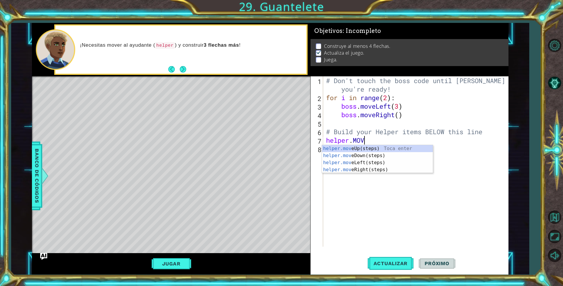
type textarea "helper.MOVE"
click at [374, 161] on div "helper.move Up(steps) Toca enter helper.move Down(steps) Toca enter helper.move…" at bounding box center [377, 166] width 111 height 42
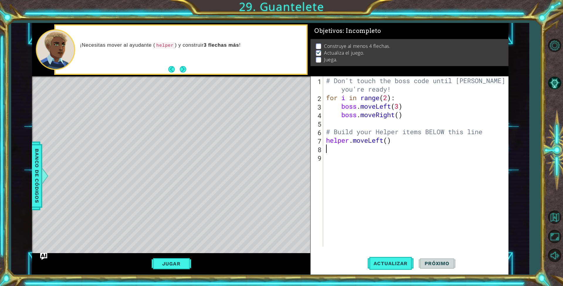
scroll to position [0, 0]
click at [390, 266] on span "Actualizar" at bounding box center [391, 263] width 46 height 6
click at [387, 259] on button "Actualizar" at bounding box center [391, 263] width 46 height 20
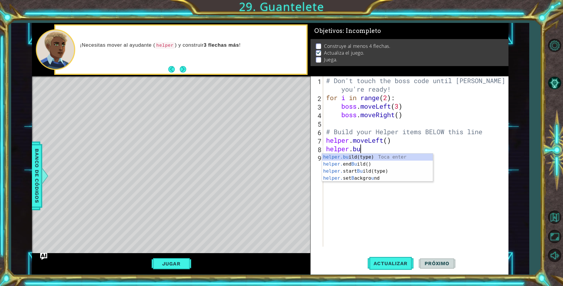
scroll to position [0, 3]
click at [363, 156] on div "helper.[PERSON_NAME] ld(type) Toca enter helper. end [PERSON_NAME] ld() Toca en…" at bounding box center [377, 170] width 111 height 35
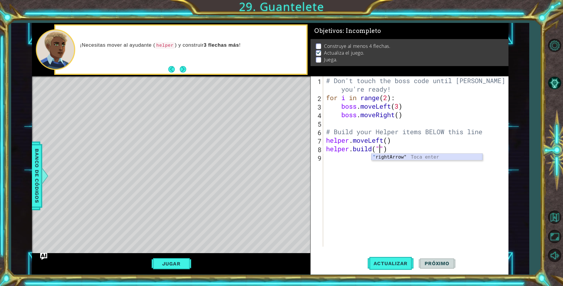
click at [402, 157] on div "" rightArrow" Toca enter" at bounding box center [427, 163] width 111 height 21
type textarea "[DOMAIN_NAME]("rightArrow")"
click at [382, 268] on button "Actualizar" at bounding box center [391, 263] width 46 height 20
click at [385, 260] on span "Actualizar" at bounding box center [391, 263] width 46 height 6
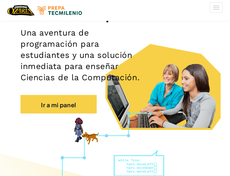
scroll to position [29, 0]
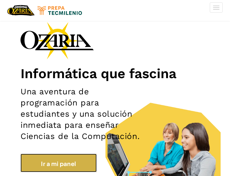
click at [63, 167] on font "Ir a mi panel" at bounding box center [58, 162] width 35 height 7
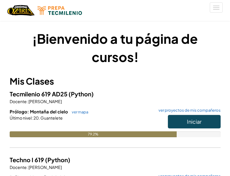
click at [193, 129] on div "Iniciar" at bounding box center [191, 123] width 59 height 16
click at [194, 122] on span "Iniciar" at bounding box center [194, 121] width 15 height 7
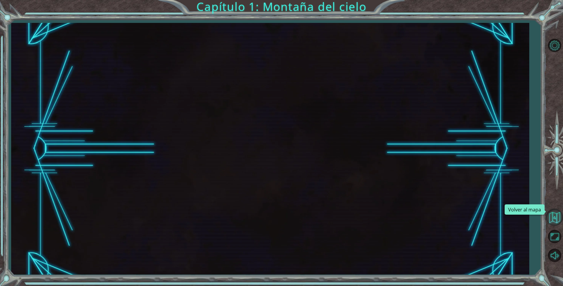
click at [230, 175] on button "Volver al mapa" at bounding box center [554, 217] width 17 height 17
click at [230, 175] on button "Maximizar navegador" at bounding box center [554, 236] width 17 height 17
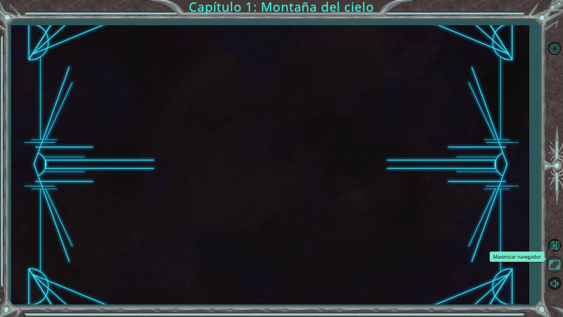
click at [230, 175] on button "Maximizar navegador" at bounding box center [554, 264] width 17 height 17
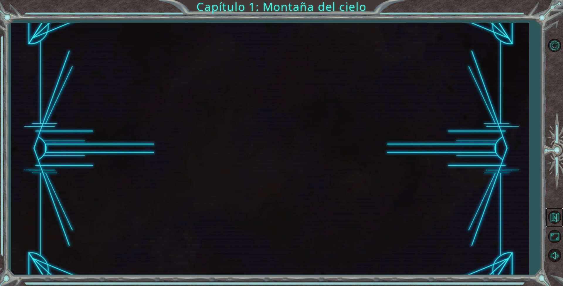
click at [230, 175] on link at bounding box center [554, 217] width 17 height 19
click at [230, 175] on button "Volver al mapa" at bounding box center [554, 217] width 17 height 17
drag, startPoint x: 320, startPoint y: 131, endPoint x: 313, endPoint y: 139, distance: 10.2
click at [230, 138] on div at bounding box center [270, 148] width 518 height 251
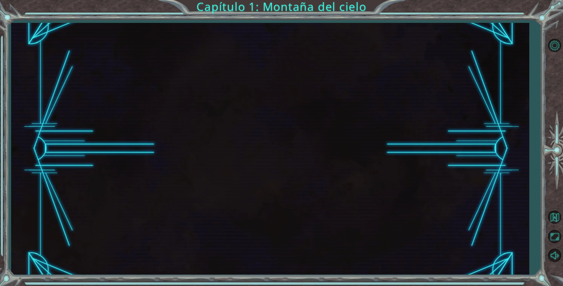
drag, startPoint x: 273, startPoint y: 291, endPoint x: 306, endPoint y: 297, distance: 34.0
click at [230, 175] on html "Capítulo 1: Montaña del cielo Texto original Valora esta traducción Tu opinión …" at bounding box center [281, 143] width 563 height 286
